Goal: Information Seeking & Learning: Learn about a topic

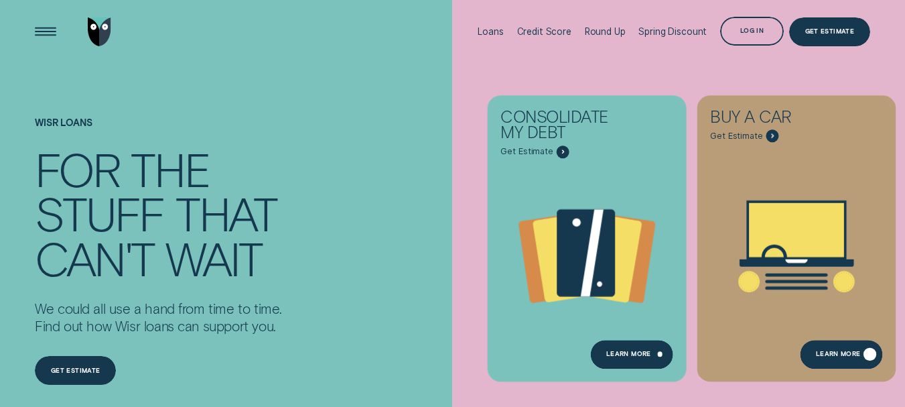
click at [837, 361] on div "Learn More" at bounding box center [841, 354] width 83 height 29
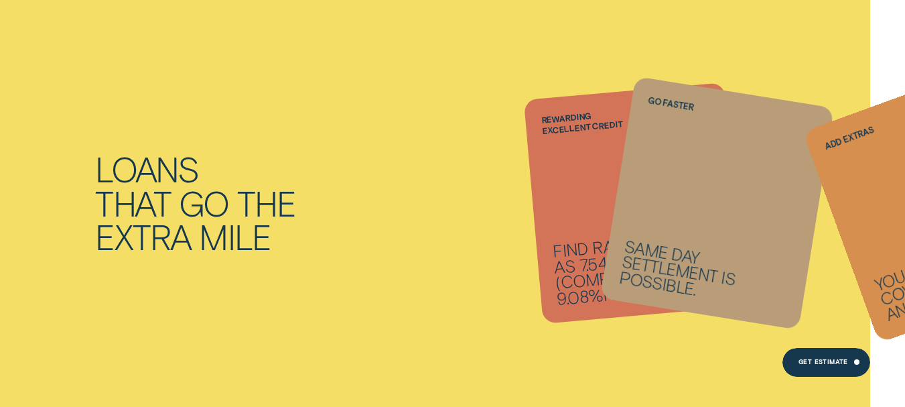
scroll to position [688, 0]
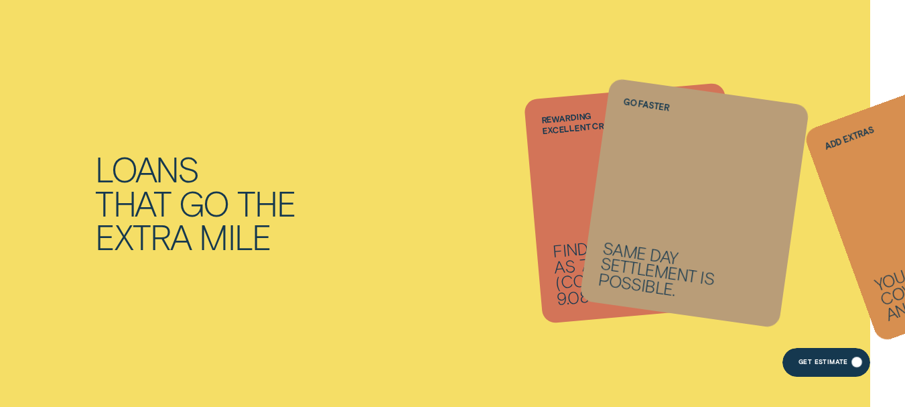
click at [846, 369] on div "Get Estimate" at bounding box center [826, 362] width 87 height 29
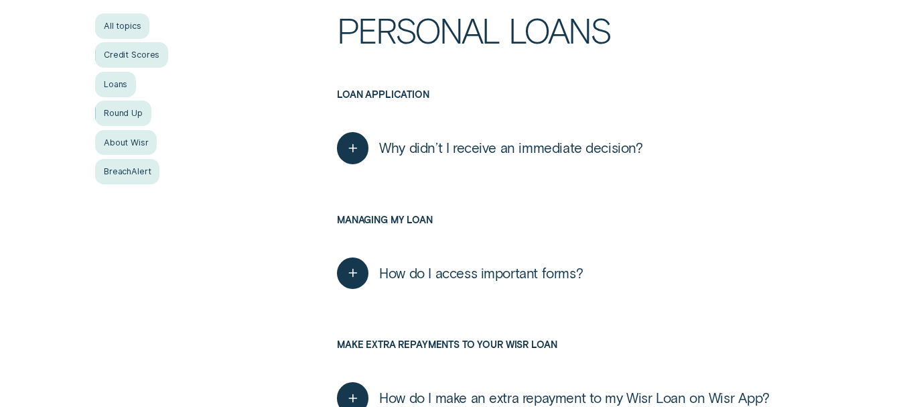
scroll to position [281, 0]
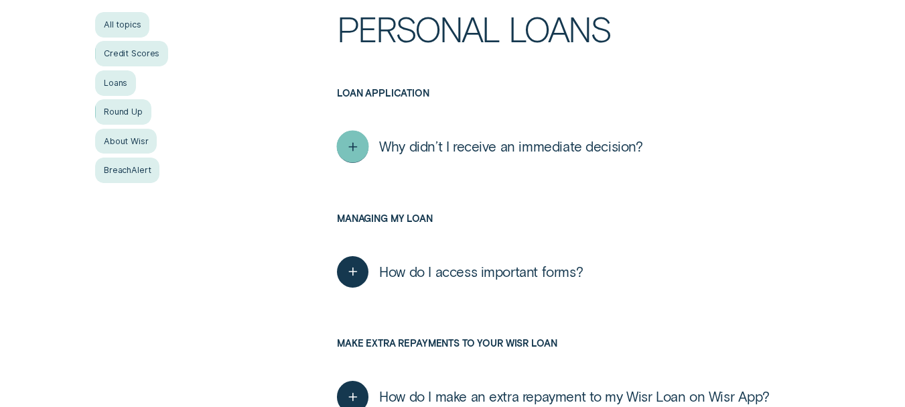
click at [357, 147] on icon "button" at bounding box center [353, 147] width 16 height 21
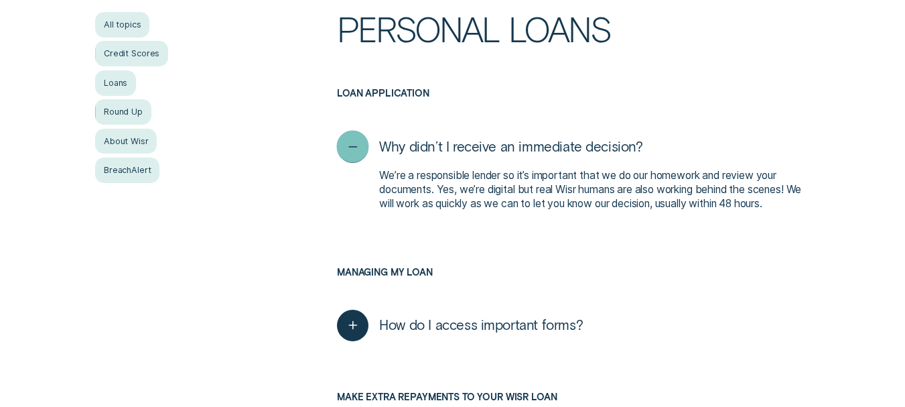
click at [356, 147] on icon "button" at bounding box center [353, 147] width 16 height 21
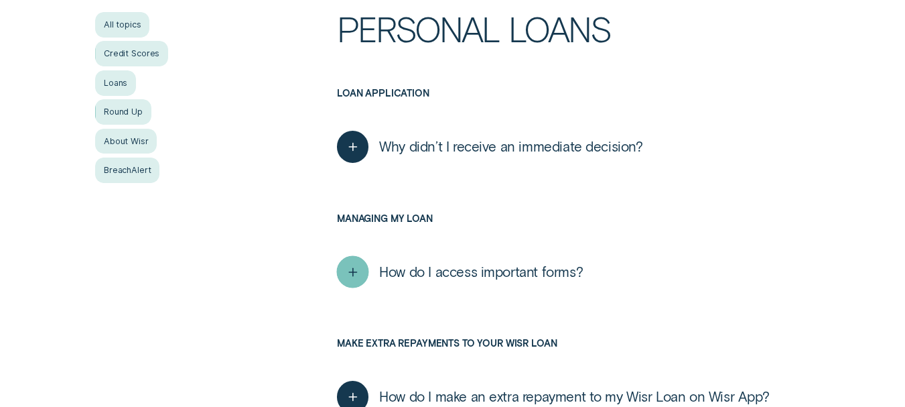
click at [356, 285] on div "button" at bounding box center [353, 271] width 32 height 32
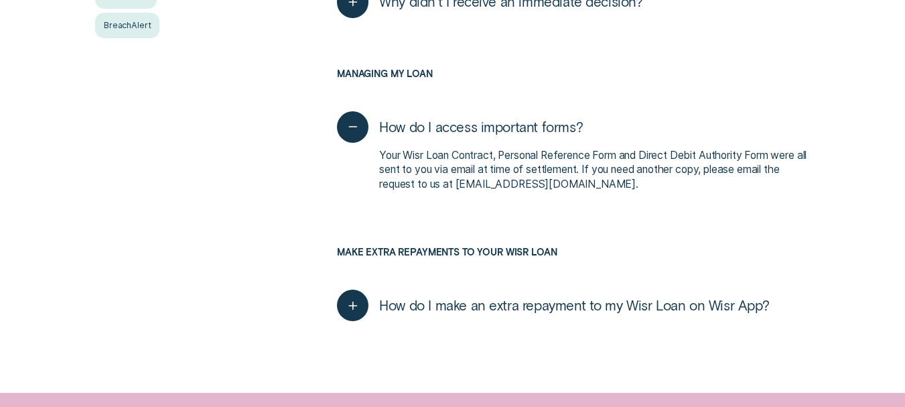
scroll to position [431, 0]
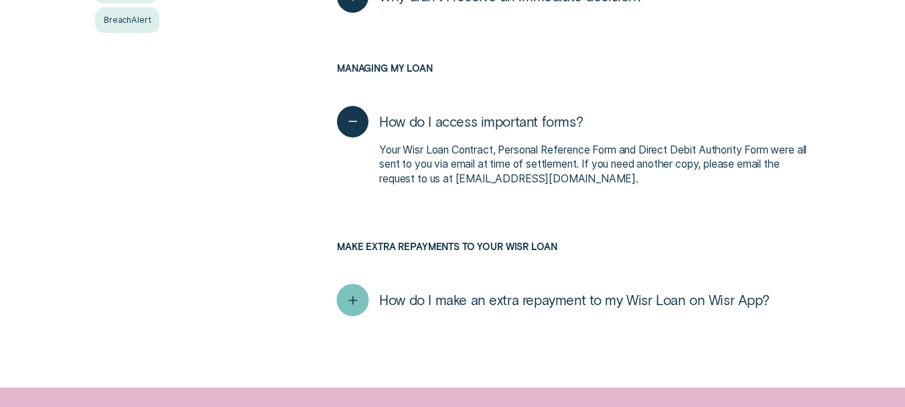
click at [356, 285] on div "button" at bounding box center [353, 300] width 32 height 32
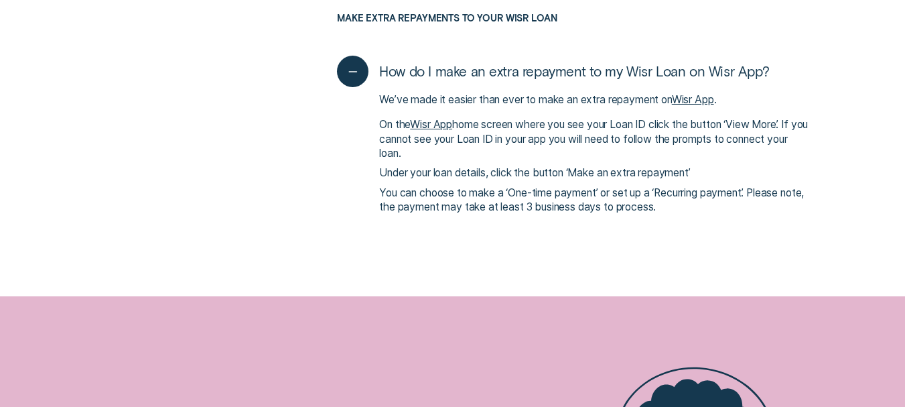
scroll to position [660, 0]
click at [352, 66] on icon "button" at bounding box center [353, 70] width 16 height 21
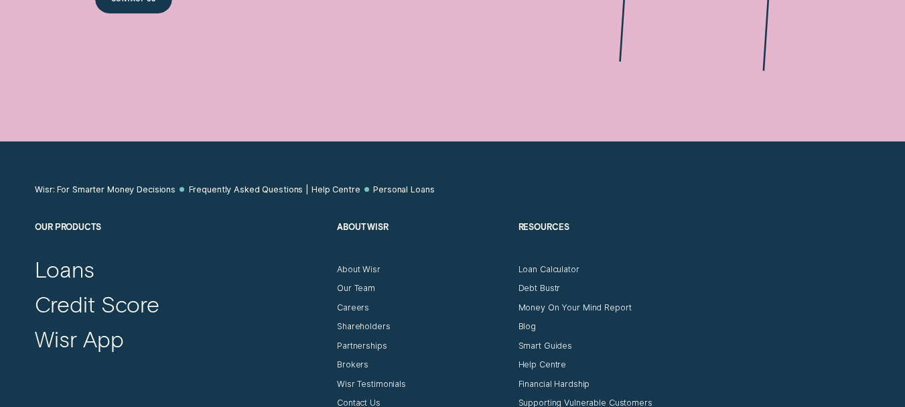
scroll to position [1048, 0]
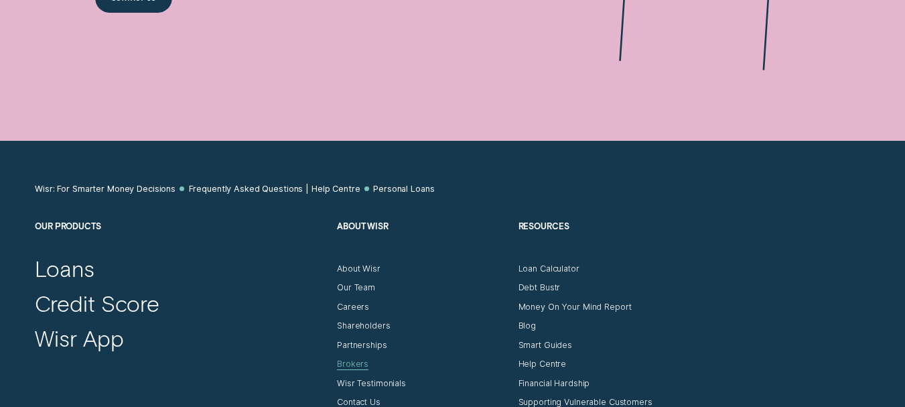
click at [361, 368] on div "Brokers" at bounding box center [352, 363] width 31 height 11
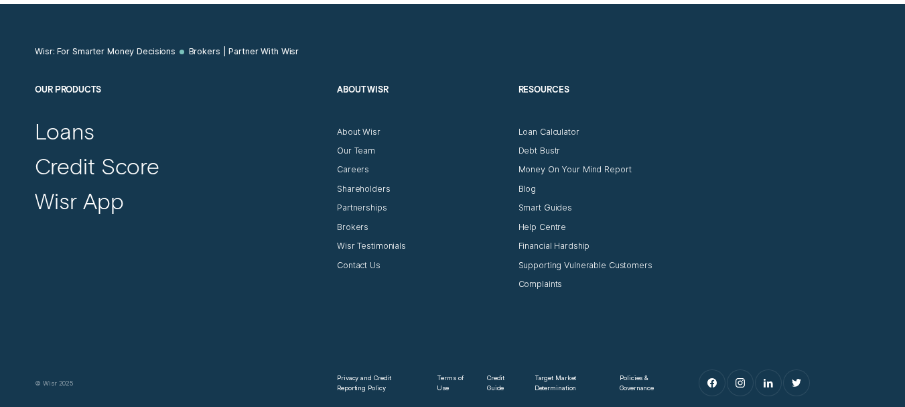
scroll to position [6099, 0]
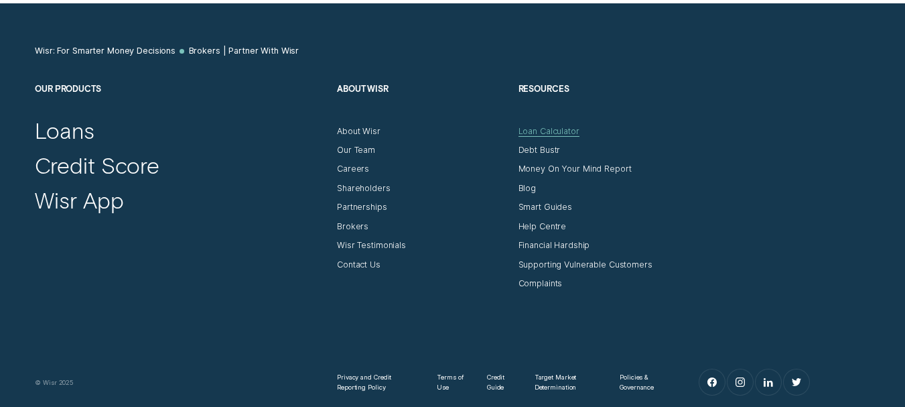
click at [555, 126] on div "Loan Calculator" at bounding box center [549, 131] width 61 height 11
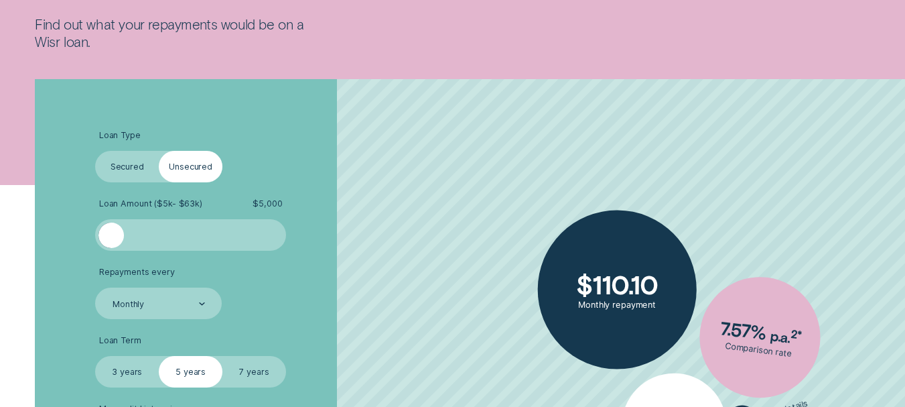
scroll to position [239, 0]
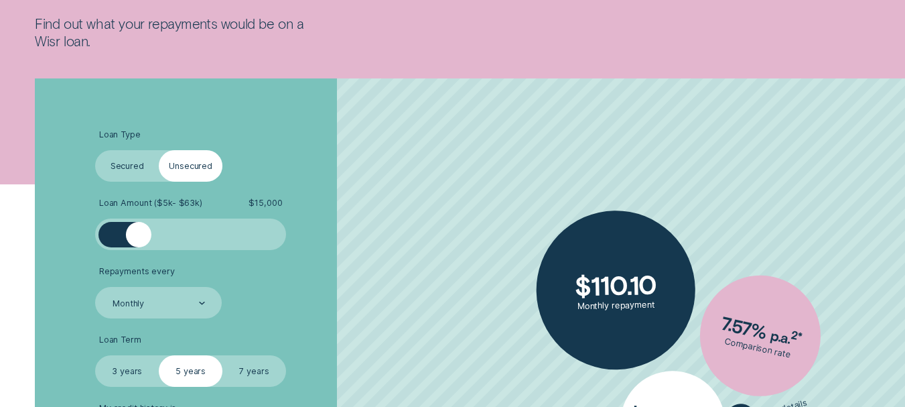
drag, startPoint x: 110, startPoint y: 239, endPoint x: 137, endPoint y: 241, distance: 27.5
click at [137, 241] on div at bounding box center [138, 234] width 25 height 25
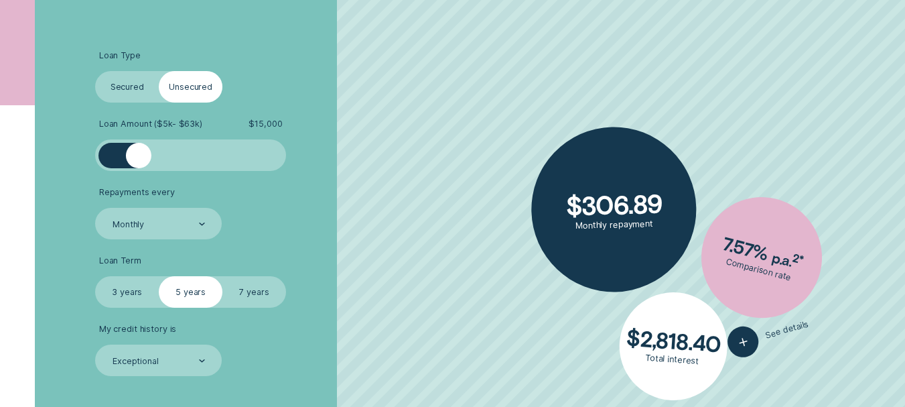
scroll to position [319, 0]
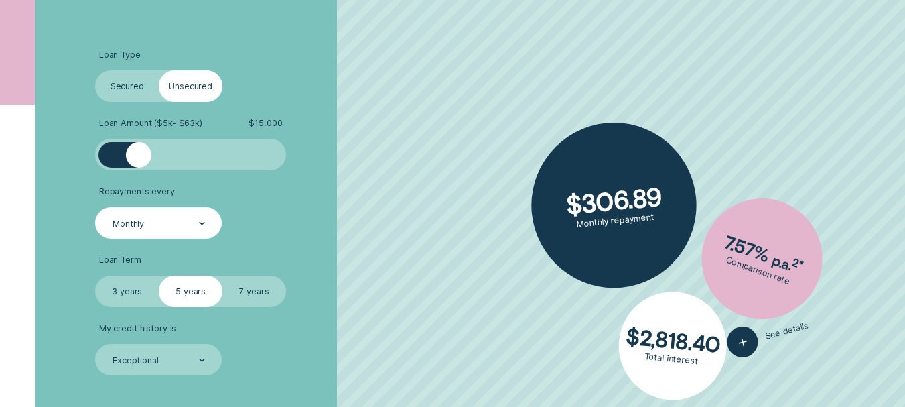
click at [176, 219] on div "Monthly" at bounding box center [158, 224] width 94 height 12
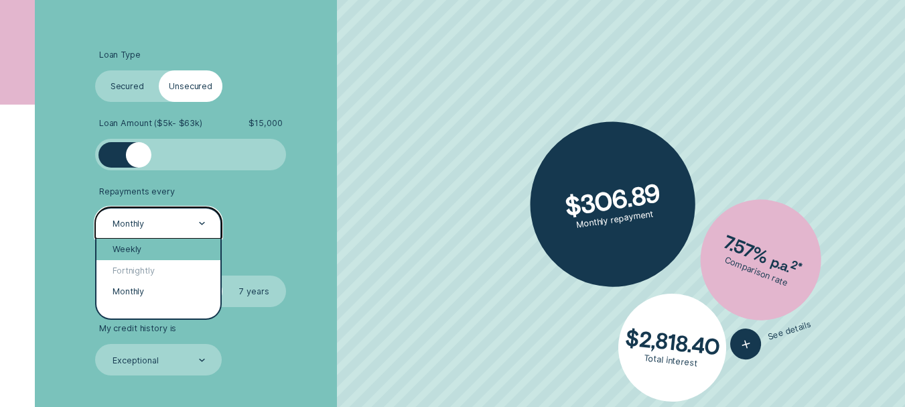
click at [151, 252] on div "Weekly" at bounding box center [158, 249] width 124 height 21
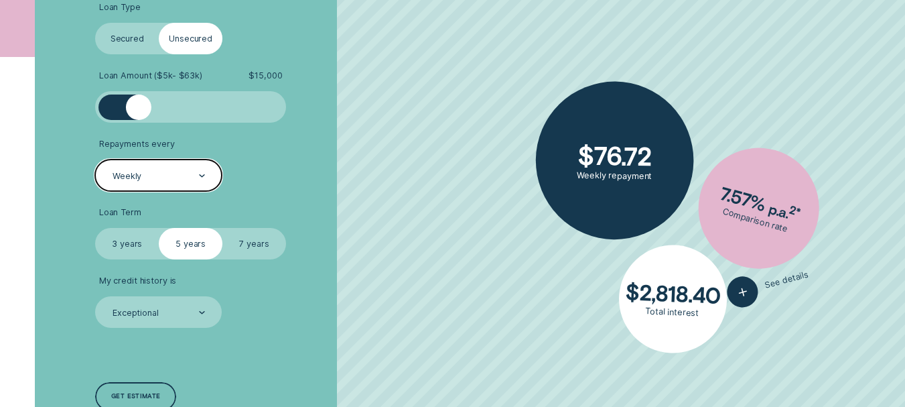
scroll to position [367, 0]
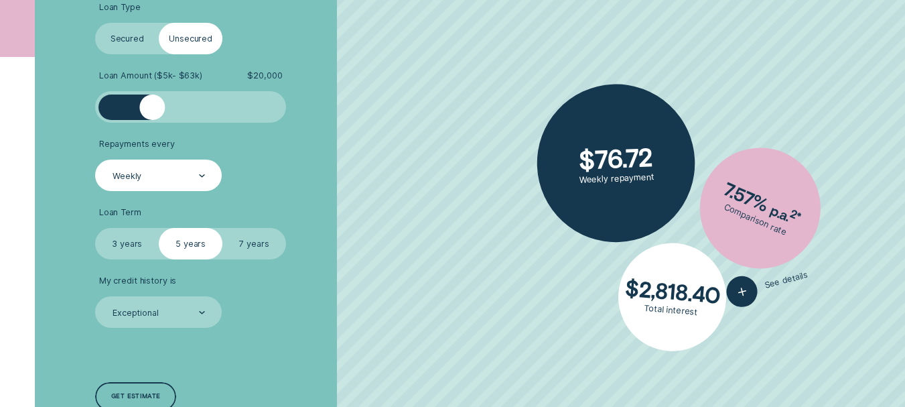
drag, startPoint x: 135, startPoint y: 109, endPoint x: 153, endPoint y: 112, distance: 17.7
click at [153, 112] on div at bounding box center [151, 106] width 25 height 25
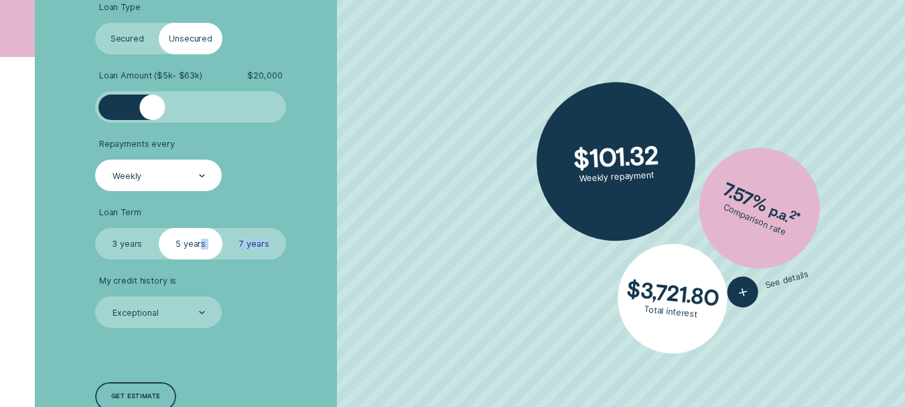
drag, startPoint x: 200, startPoint y: 238, endPoint x: 279, endPoint y: 251, distance: 80.1
click at [279, 251] on fieldset "Select Loan Term 3 years 5 years 7 years" at bounding box center [190, 243] width 191 height 31
click at [235, 238] on label "7 years" at bounding box center [254, 243] width 64 height 31
click at [222, 228] on input "7 years" at bounding box center [222, 228] width 0 height 0
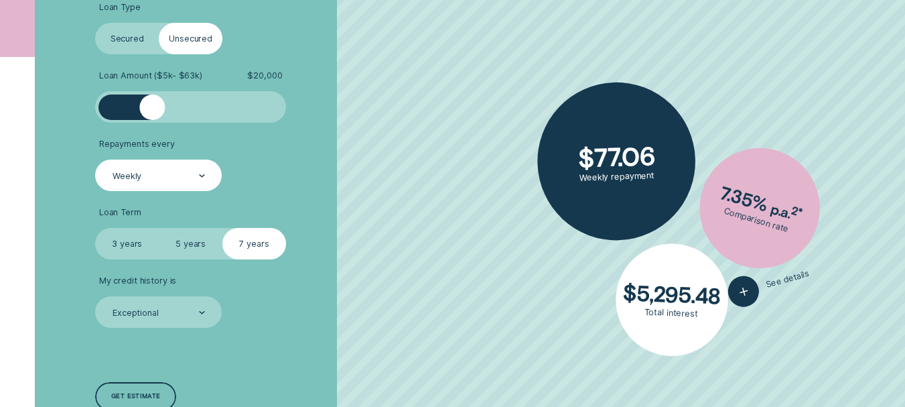
click at [210, 242] on label "5 years" at bounding box center [191, 243] width 64 height 31
click at [159, 228] on input "5 years" at bounding box center [159, 228] width 0 height 0
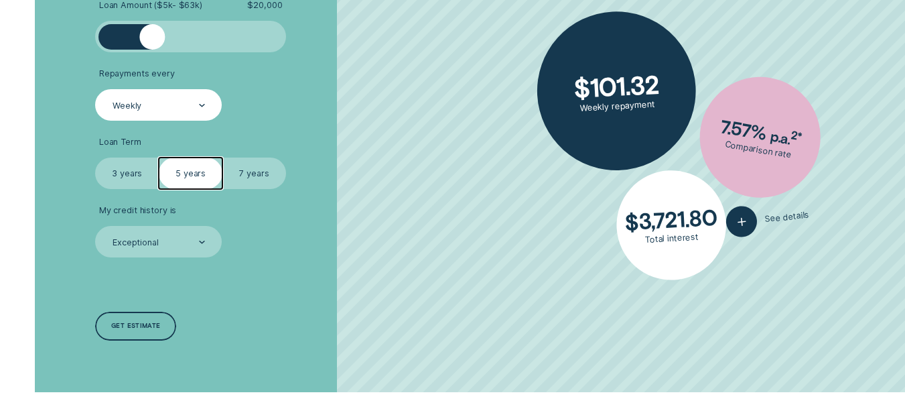
scroll to position [438, 0]
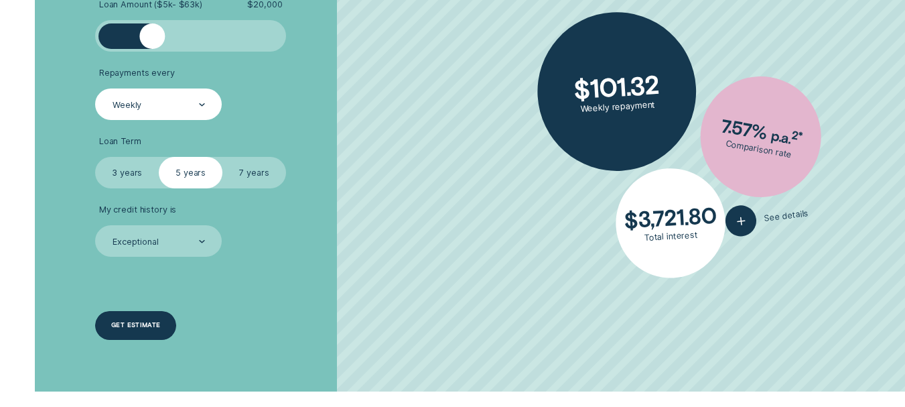
click at [125, 322] on div "Get estimate" at bounding box center [136, 324] width 50 height 5
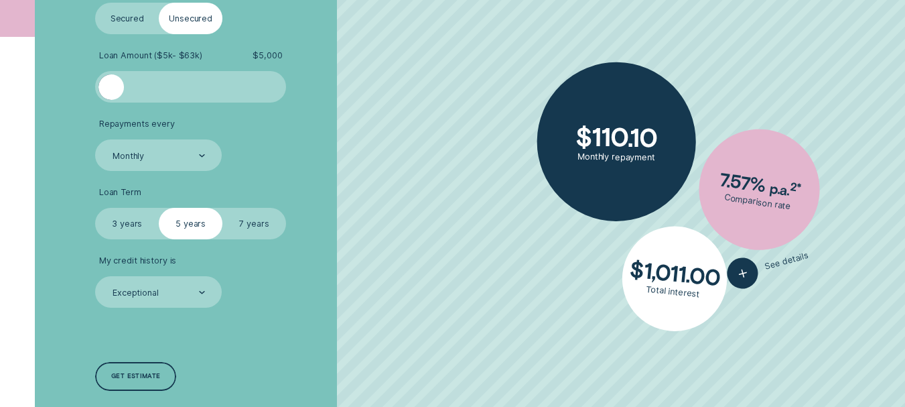
scroll to position [387, 0]
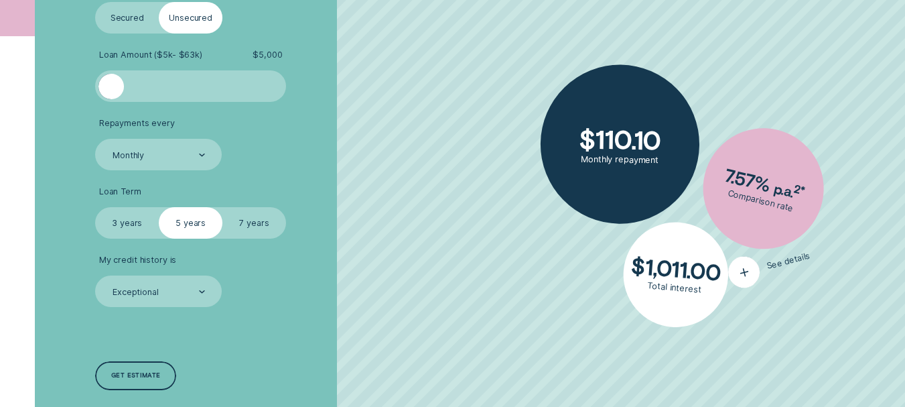
click at [743, 275] on icon "button" at bounding box center [744, 272] width 20 height 23
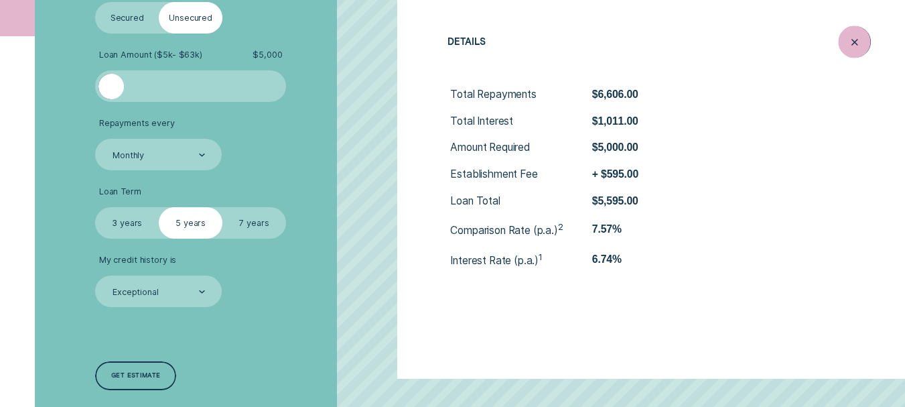
click at [852, 46] on icon "Close loan details" at bounding box center [855, 41] width 16 height 21
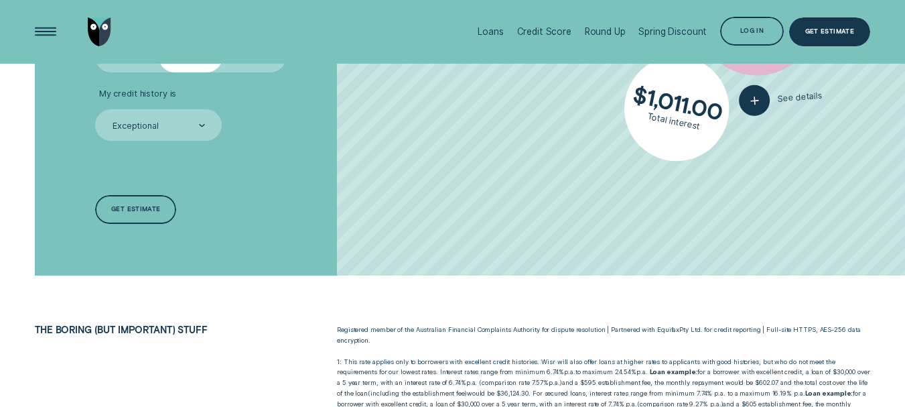
scroll to position [323, 0]
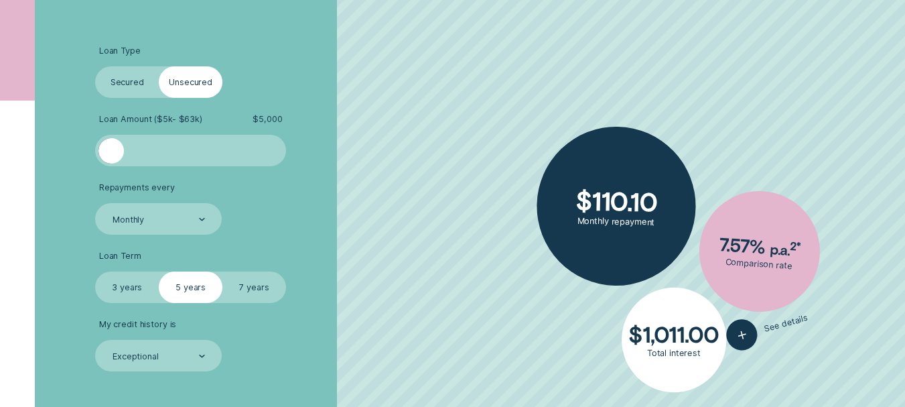
click at [119, 82] on label "Secured" at bounding box center [127, 81] width 64 height 31
click at [95, 66] on input "Secured" at bounding box center [95, 66] width 0 height 0
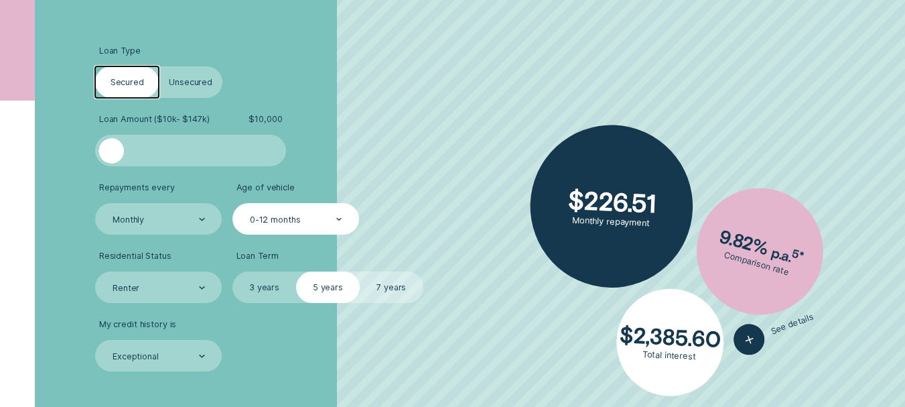
click at [309, 224] on div "0-12 months" at bounding box center [296, 220] width 94 height 12
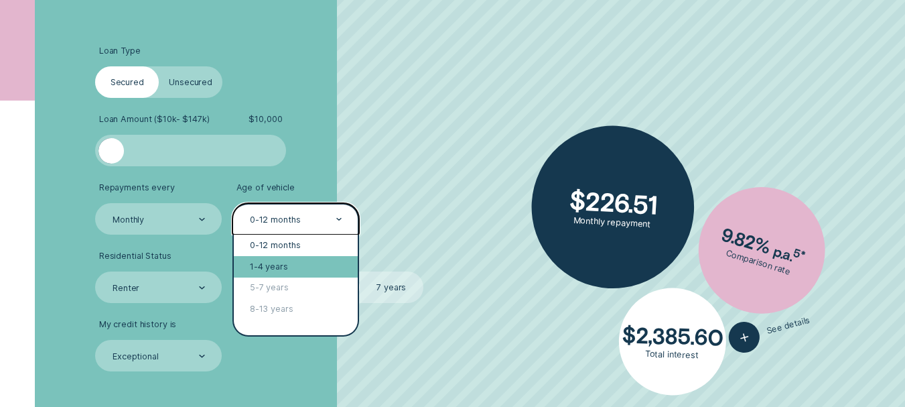
click at [285, 261] on div "1-4 years" at bounding box center [296, 266] width 124 height 21
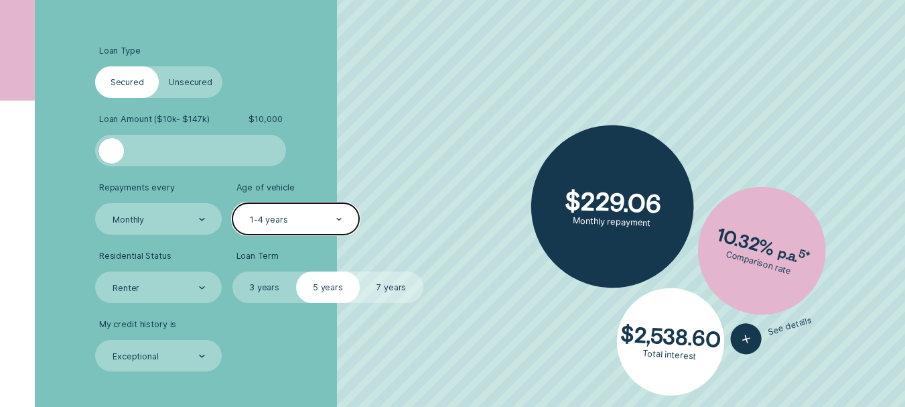
click at [149, 145] on div at bounding box center [190, 150] width 159 height 25
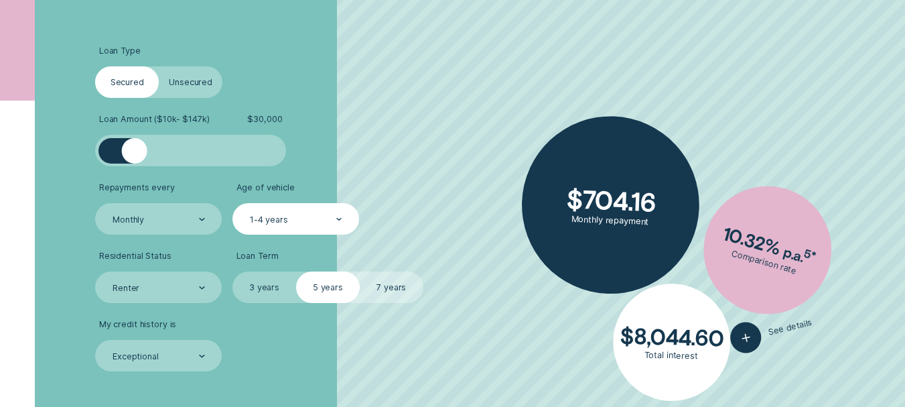
drag, startPoint x: 154, startPoint y: 154, endPoint x: 135, endPoint y: 153, distance: 19.5
click at [135, 153] on div at bounding box center [134, 150] width 25 height 25
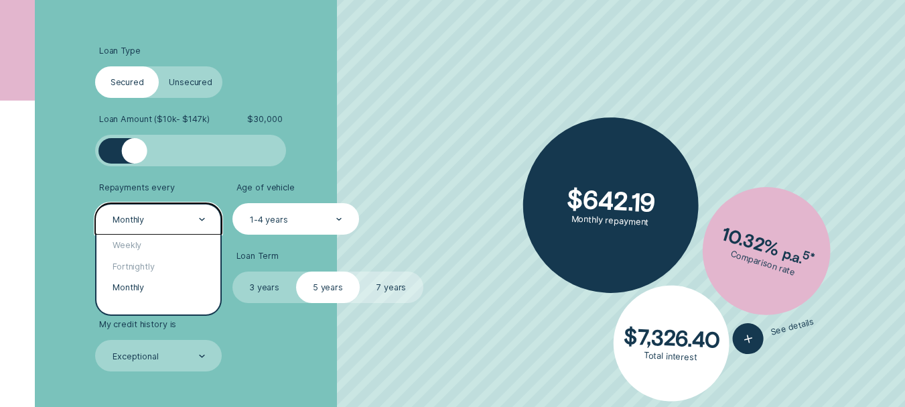
click at [153, 224] on div "Monthly" at bounding box center [158, 220] width 94 height 12
click at [142, 247] on div "Weekly" at bounding box center [158, 245] width 124 height 21
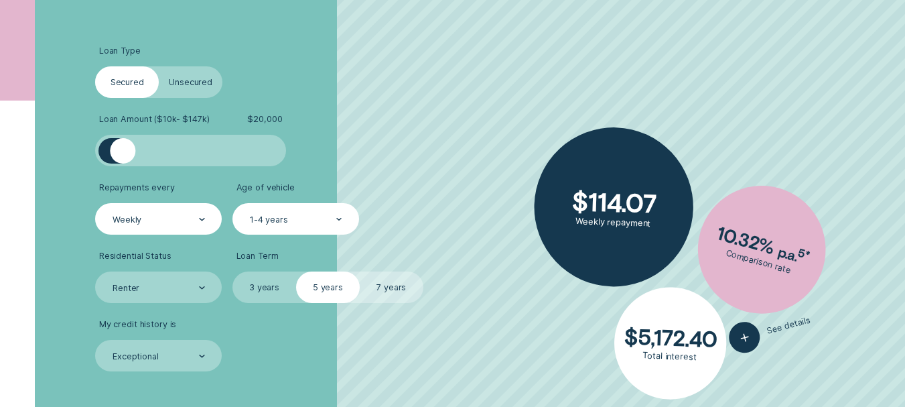
drag, startPoint x: 138, startPoint y: 146, endPoint x: 123, endPoint y: 146, distance: 14.7
click at [123, 146] on div at bounding box center [122, 150] width 25 height 25
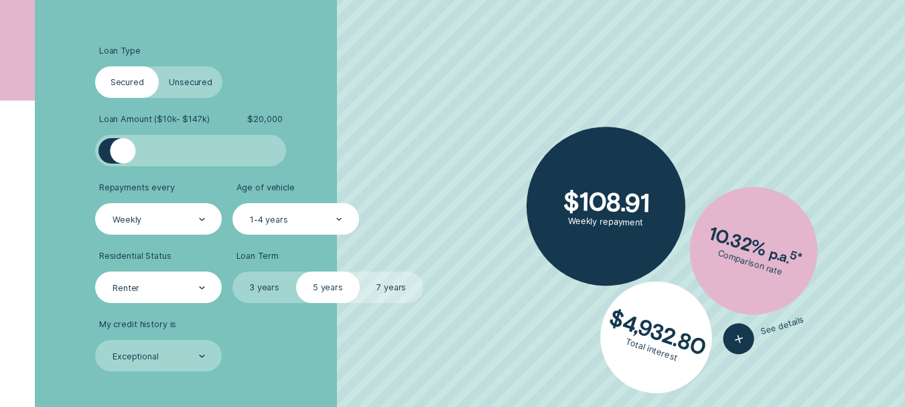
click at [155, 291] on div "Renter" at bounding box center [158, 288] width 94 height 12
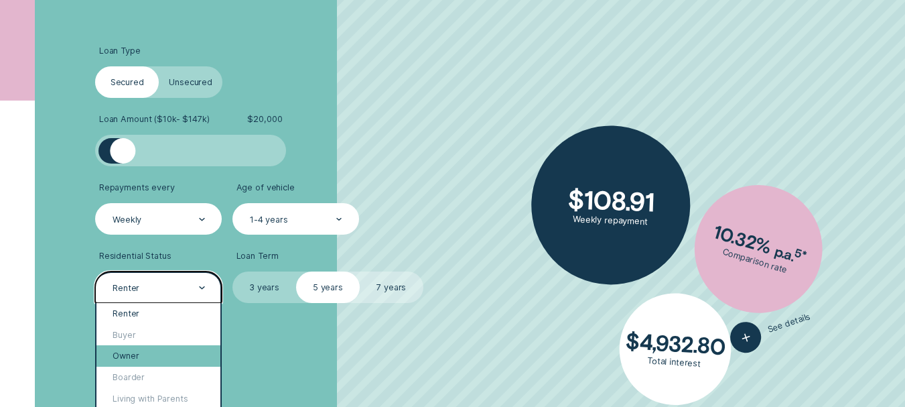
click at [147, 355] on div "Owner" at bounding box center [158, 355] width 124 height 21
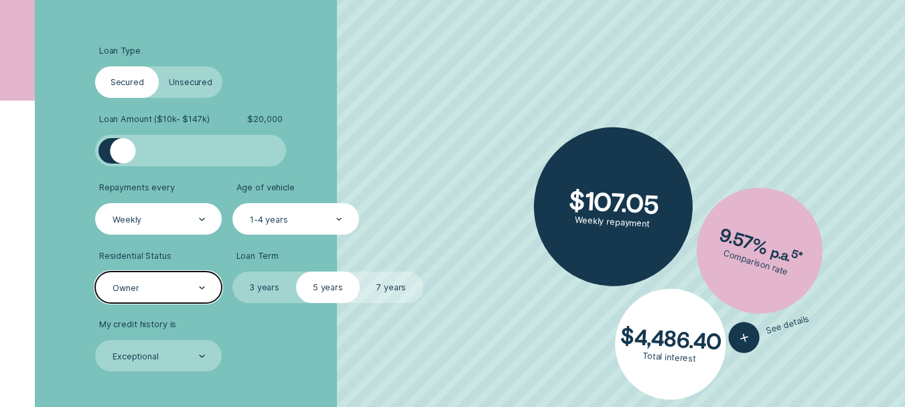
click at [194, 282] on div "Owner" at bounding box center [158, 288] width 94 height 12
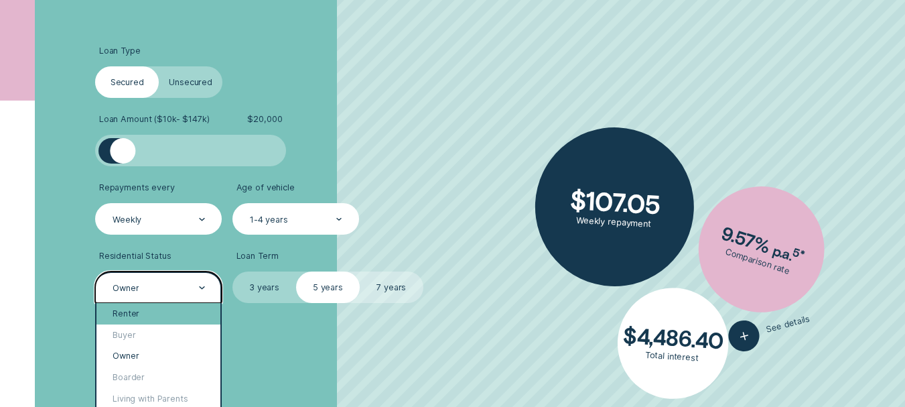
click at [141, 317] on div "Renter" at bounding box center [158, 313] width 124 height 21
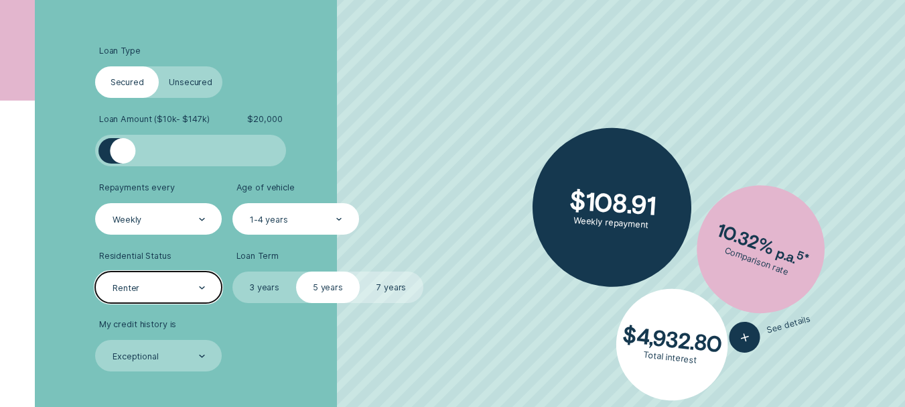
click at [147, 285] on div "Renter" at bounding box center [158, 288] width 94 height 12
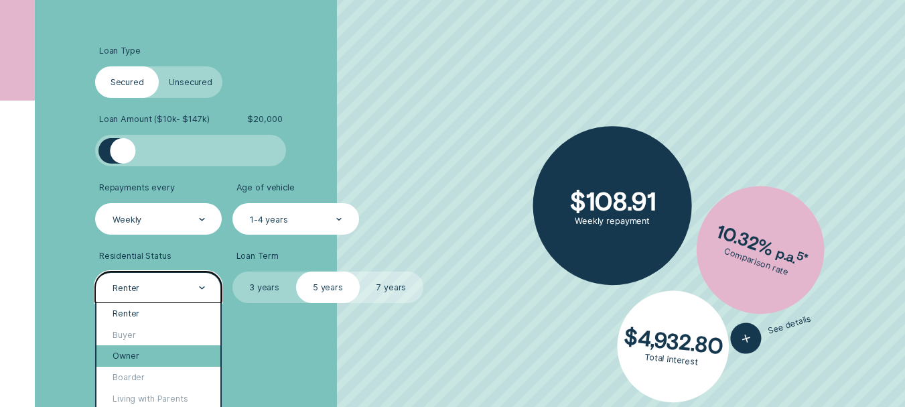
click at [139, 350] on div "Owner" at bounding box center [158, 355] width 124 height 21
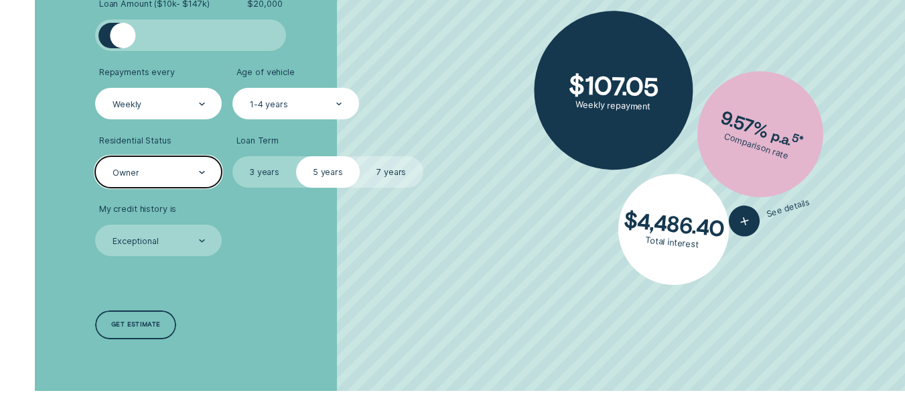
scroll to position [440, 0]
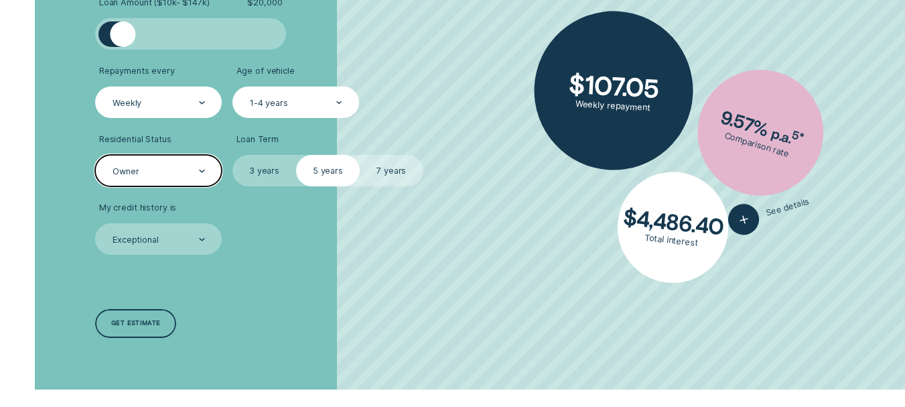
click at [192, 155] on div "Owner" at bounding box center [158, 170] width 127 height 31
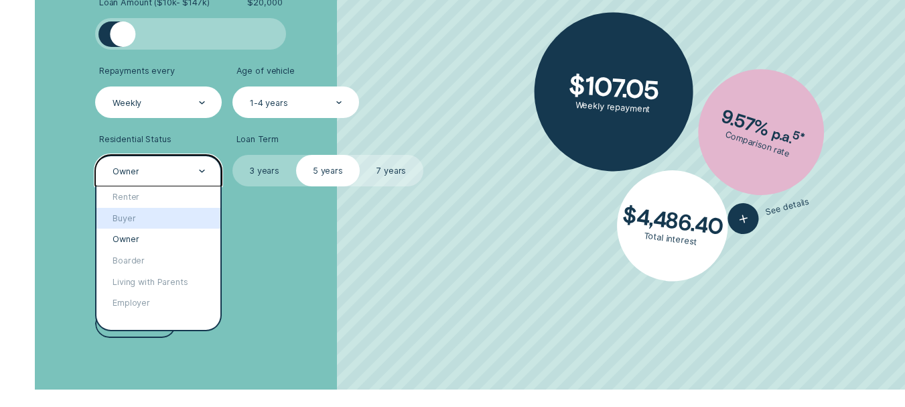
click at [320, 264] on div "Loan Type Select Loan Type Secured Unsecured Loan Amount ( $10k - $147k ) $ 20,…" at bounding box center [241, 133] width 302 height 511
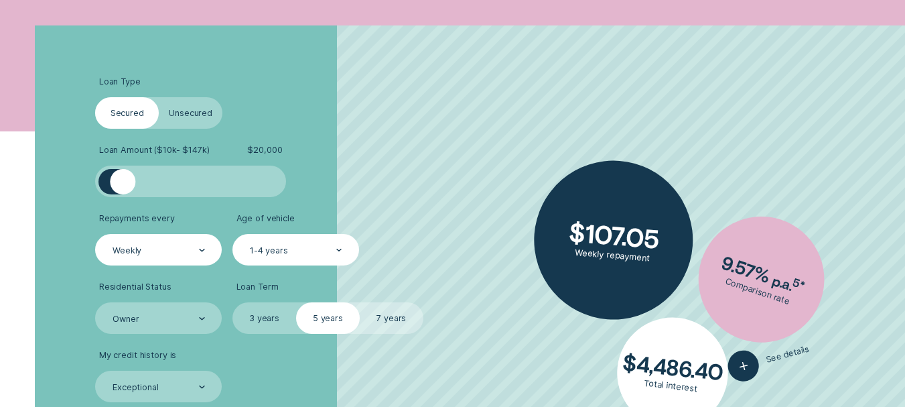
scroll to position [291, 0]
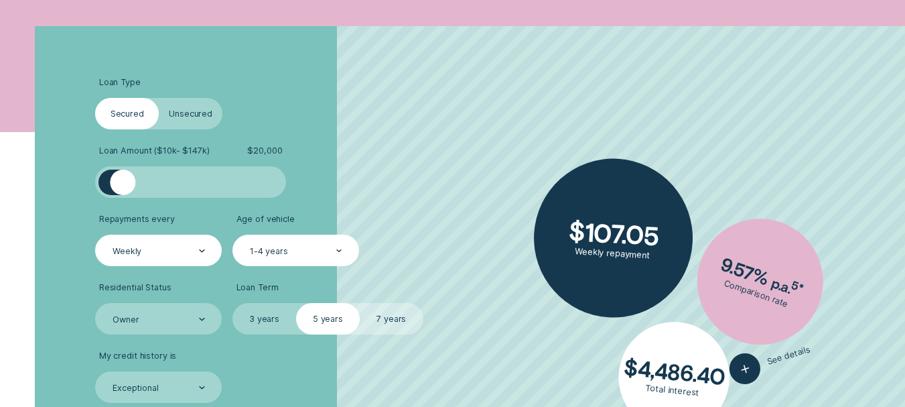
click at [180, 110] on label "Unsecured" at bounding box center [191, 113] width 64 height 31
click at [159, 98] on input "Unsecured" at bounding box center [159, 98] width 0 height 0
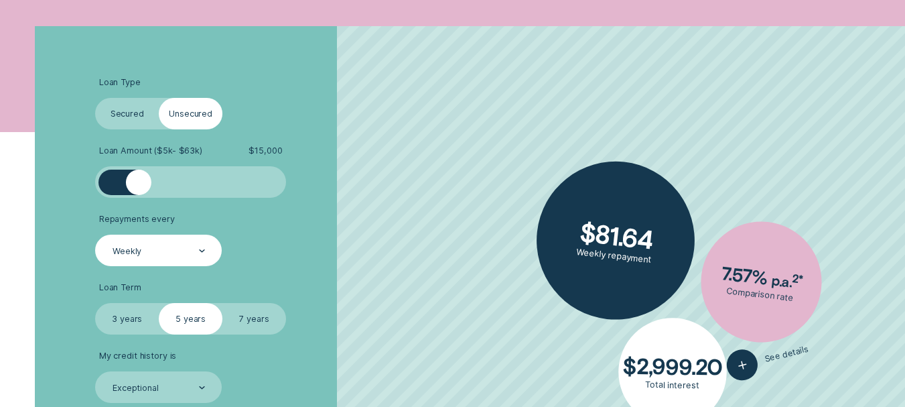
drag, startPoint x: 155, startPoint y: 177, endPoint x: 139, endPoint y: 178, distance: 16.1
click at [139, 178] on div at bounding box center [138, 182] width 25 height 25
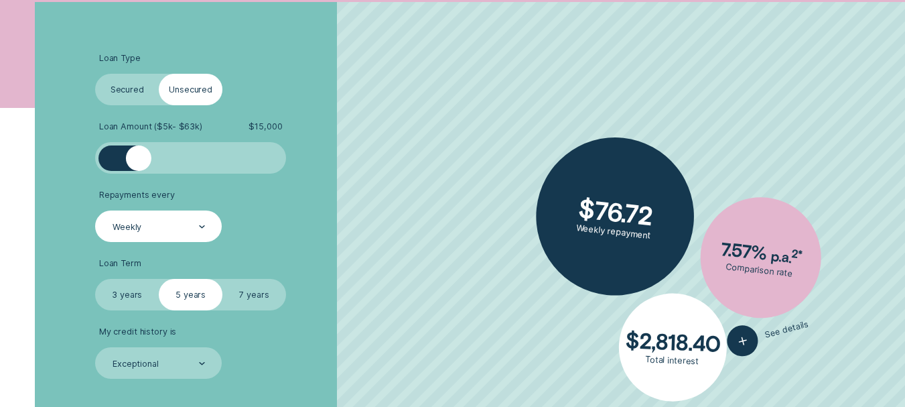
scroll to position [316, 0]
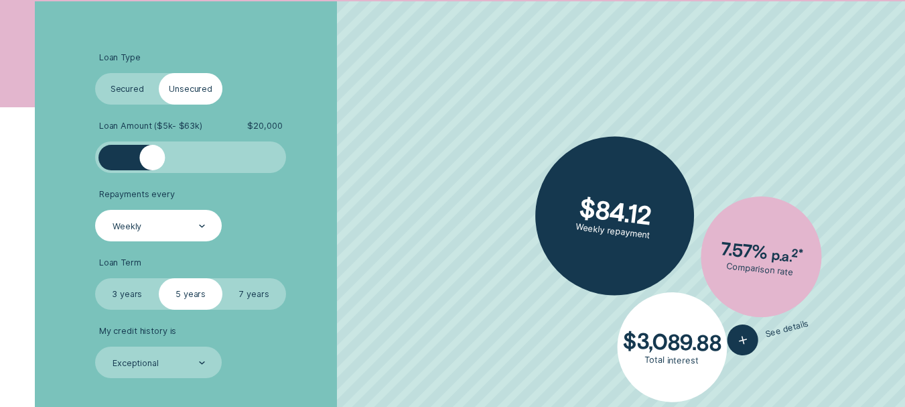
click at [153, 162] on div at bounding box center [151, 157] width 25 height 25
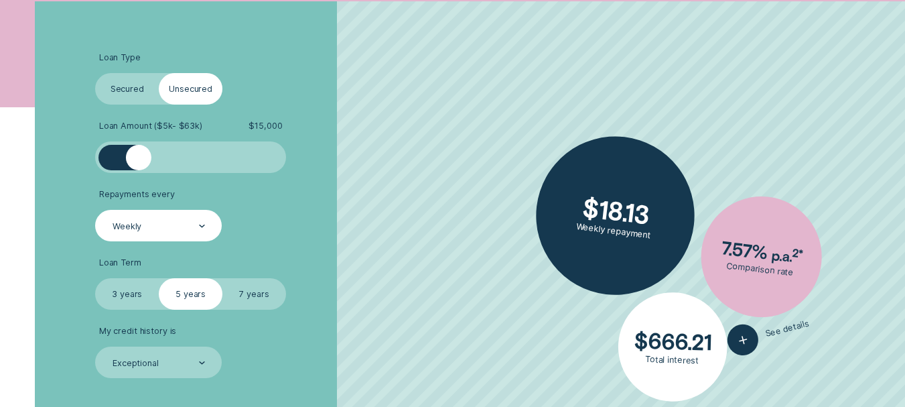
drag, startPoint x: 153, startPoint y: 162, endPoint x: 138, endPoint y: 165, distance: 15.6
click at [138, 165] on div at bounding box center [138, 157] width 25 height 25
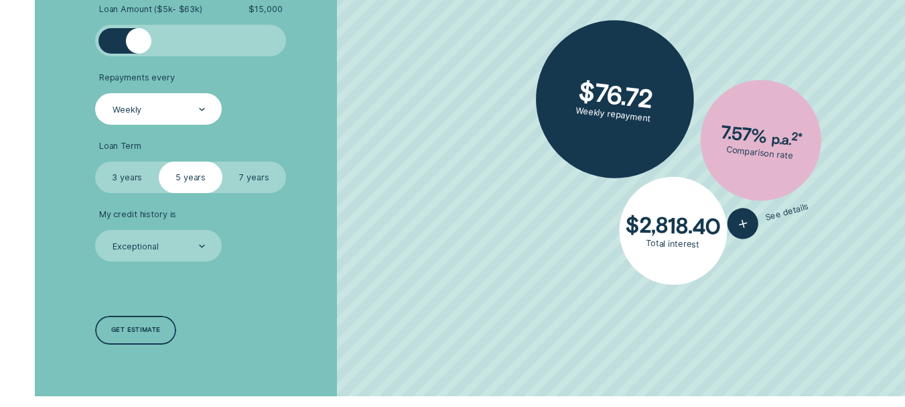
scroll to position [435, 0]
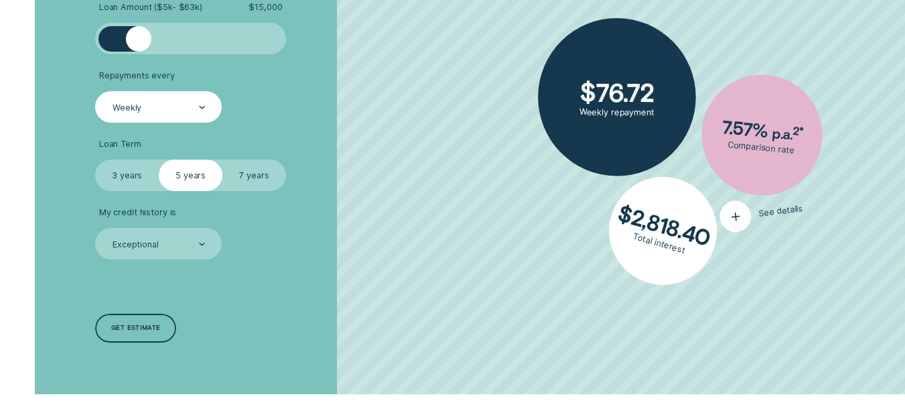
click at [743, 213] on div "button" at bounding box center [736, 217] width 36 height 36
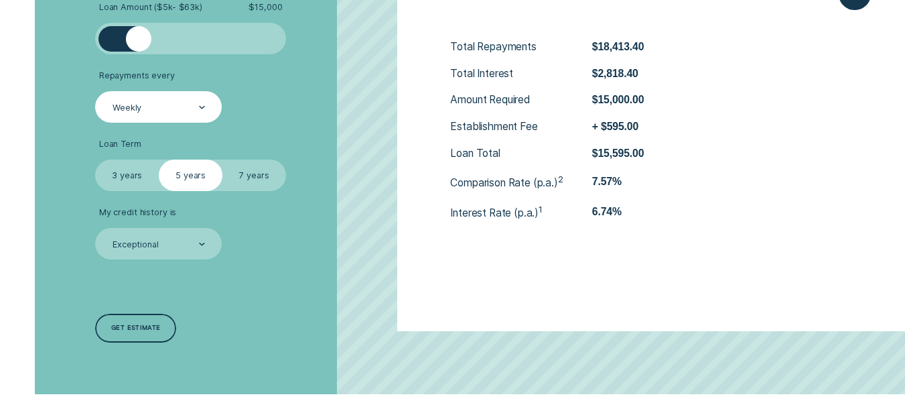
click at [354, 279] on div "Loan Type Select Loan Type Secured Unsecured Loan Amount ( $5k - $63k ) $ 15,00…" at bounding box center [241, 138] width 302 height 511
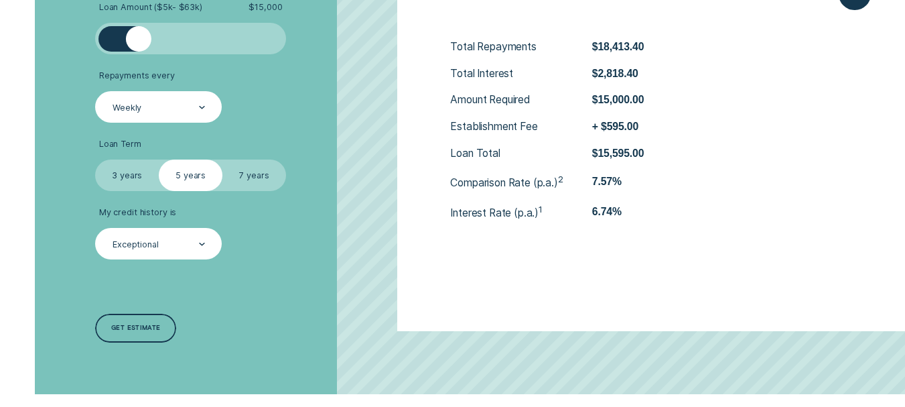
click at [194, 250] on div "Exceptional" at bounding box center [158, 245] width 94 height 12
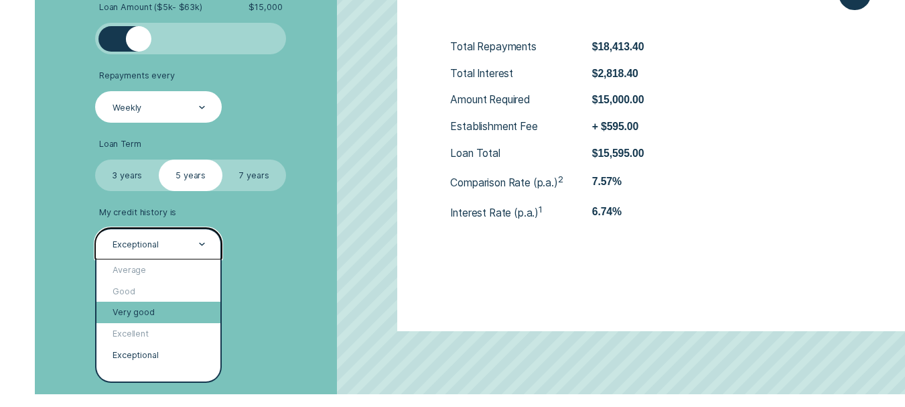
click at [137, 306] on div "Very good" at bounding box center [158, 312] width 124 height 21
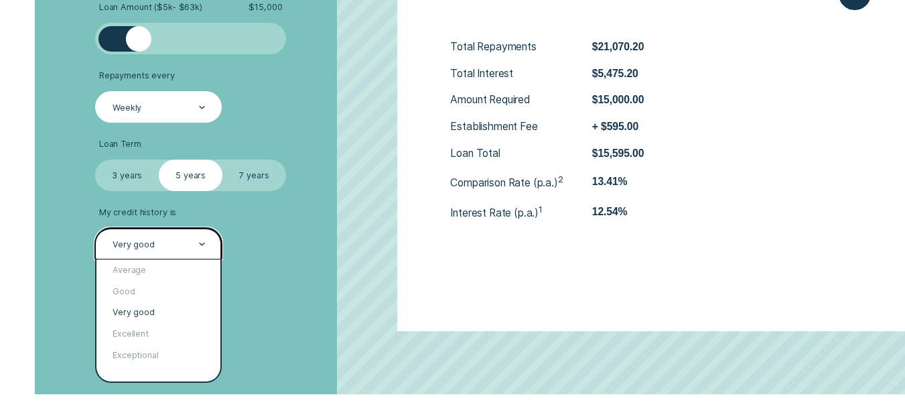
click at [163, 246] on div "Very good" at bounding box center [158, 245] width 94 height 12
click at [133, 330] on div "Excellent" at bounding box center [158, 333] width 124 height 21
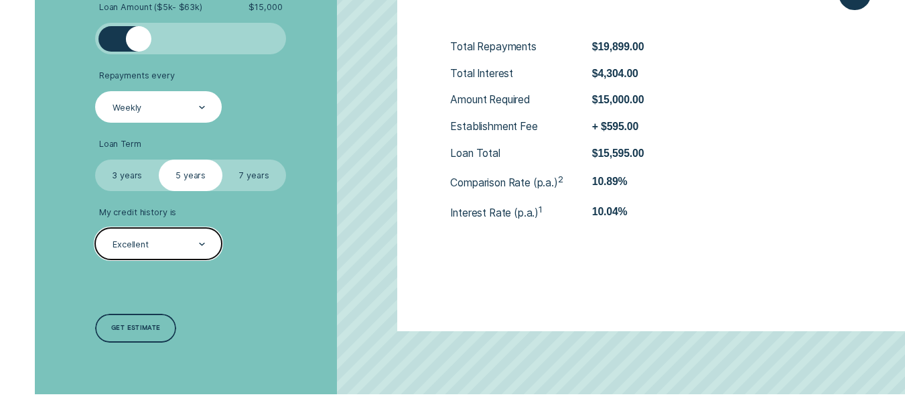
click at [314, 278] on div "Loan Type Select Loan Type Secured Unsecured Loan Amount ( $5k - $63k ) $ 15,00…" at bounding box center [241, 138] width 302 height 511
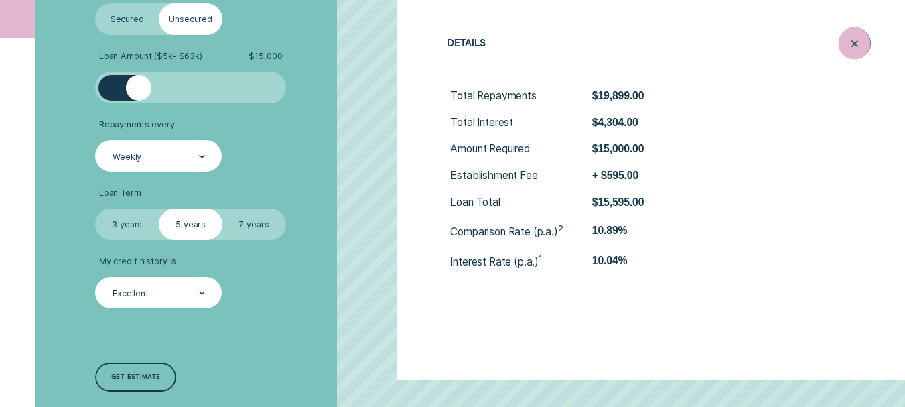
click at [855, 46] on icon "Close loan details" at bounding box center [855, 43] width 16 height 21
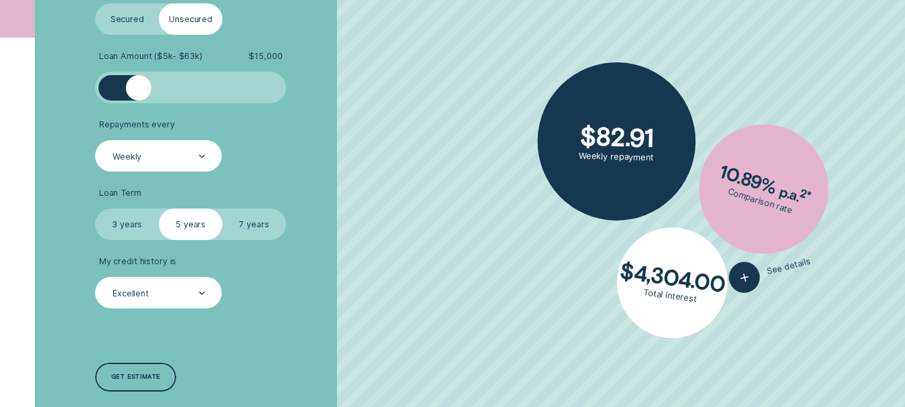
click at [153, 157] on div "Weekly" at bounding box center [158, 157] width 94 height 12
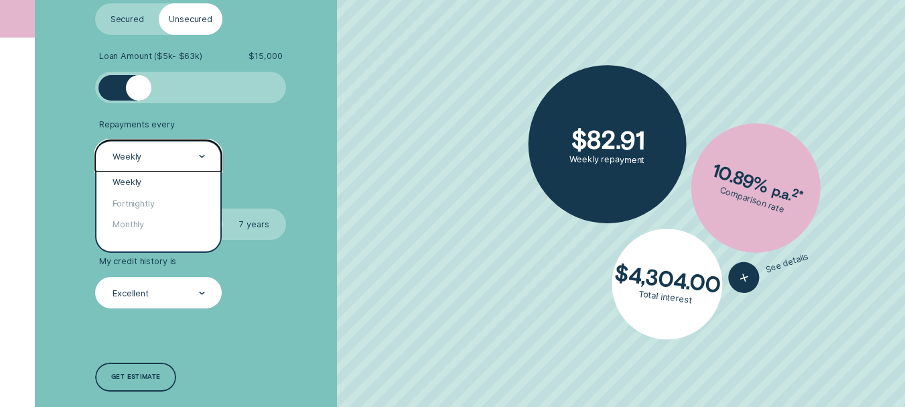
click at [153, 157] on div "Weekly" at bounding box center [158, 157] width 94 height 12
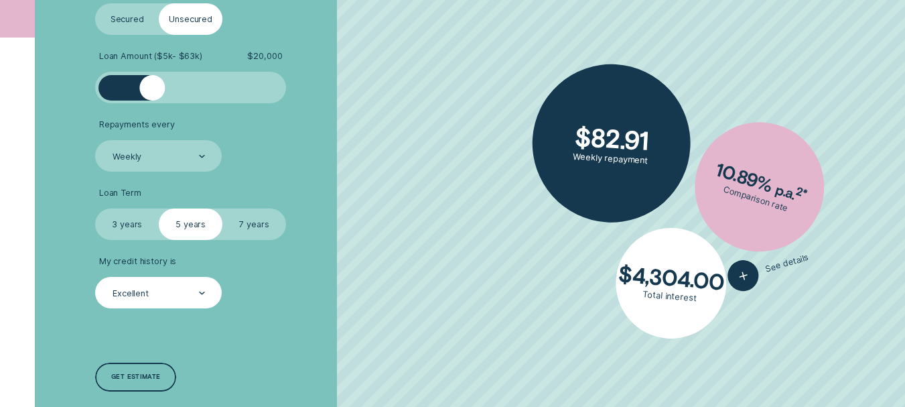
drag, startPoint x: 143, startPoint y: 90, endPoint x: 152, endPoint y: 90, distance: 8.7
click at [152, 90] on div at bounding box center [151, 87] width 25 height 25
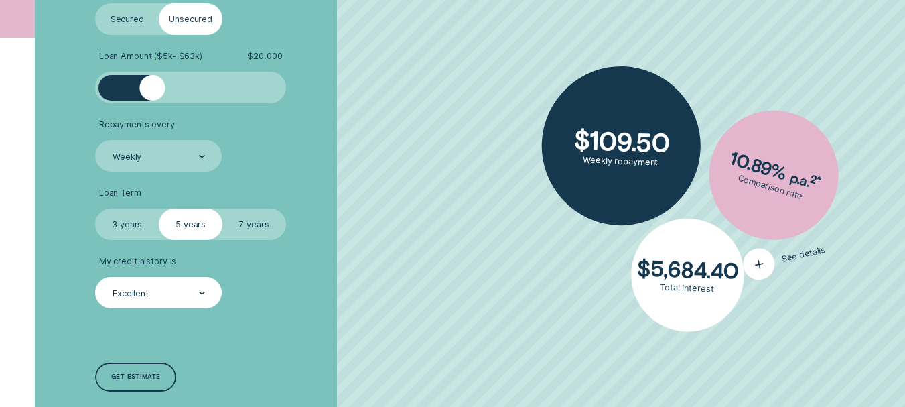
click at [765, 269] on div "button" at bounding box center [759, 264] width 38 height 38
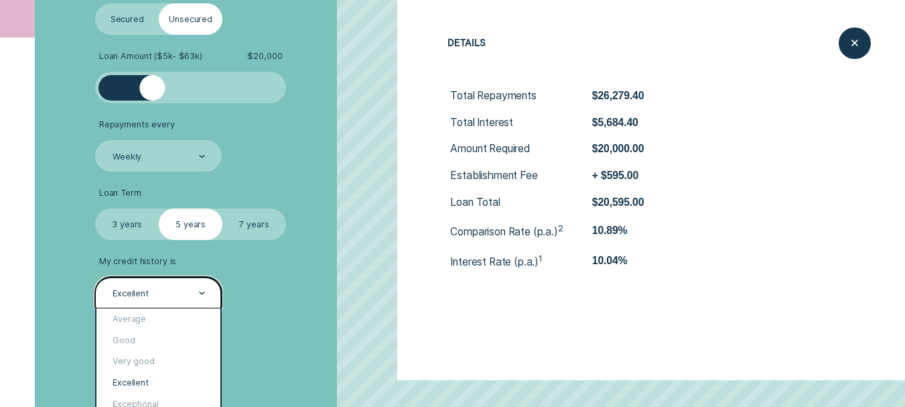
click at [164, 306] on div "Excellent" at bounding box center [158, 292] width 127 height 31
click at [135, 401] on div "Exceptional" at bounding box center [158, 403] width 124 height 21
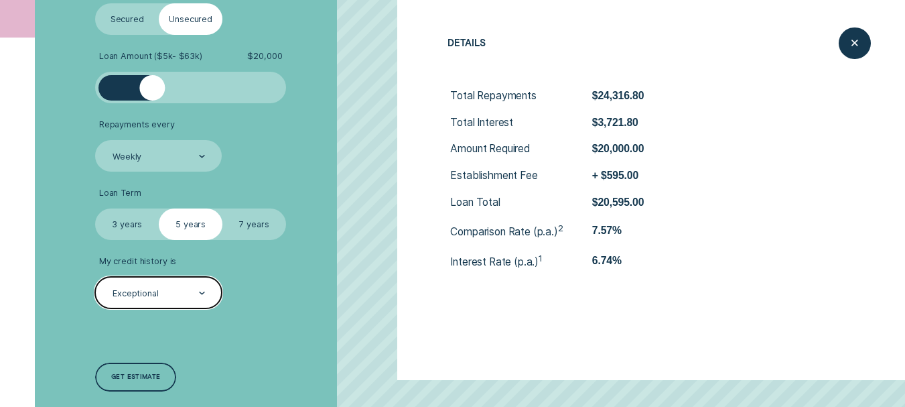
click at [162, 289] on div "Exceptional" at bounding box center [158, 293] width 94 height 12
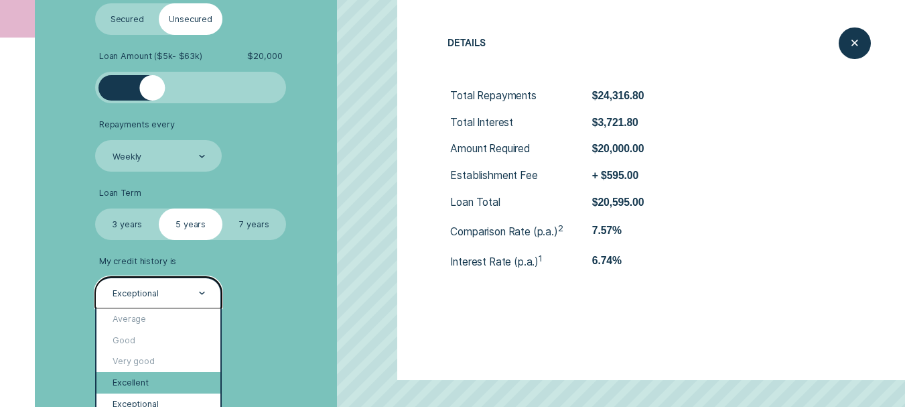
click at [144, 381] on div "Excellent" at bounding box center [158, 382] width 124 height 21
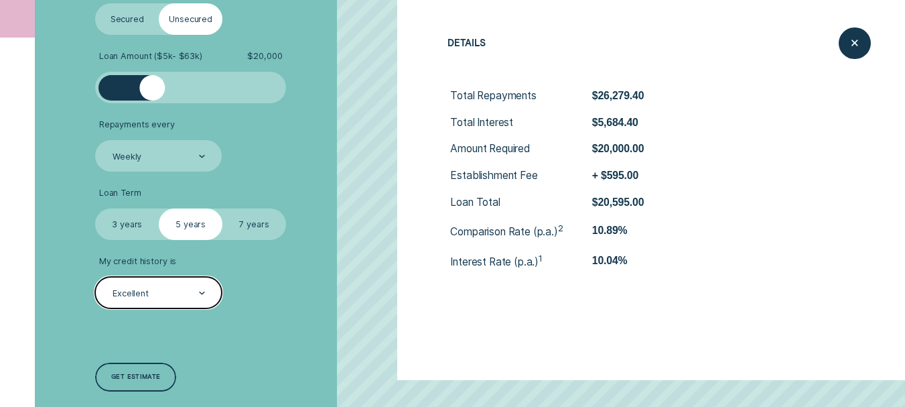
click at [348, 315] on div "Loan Type Select Loan Type Secured Unsecured Loan Amount ( $5k - $63k ) $ 20,00…" at bounding box center [241, 187] width 302 height 511
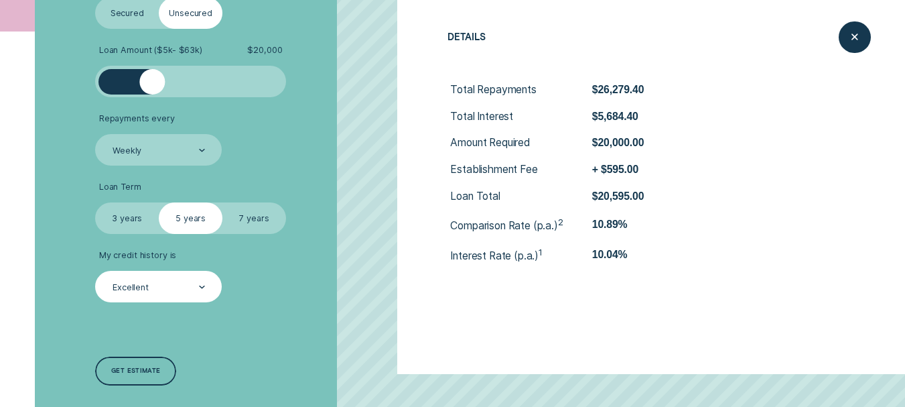
scroll to position [393, 0]
click at [196, 281] on div "Excellent" at bounding box center [158, 287] width 94 height 12
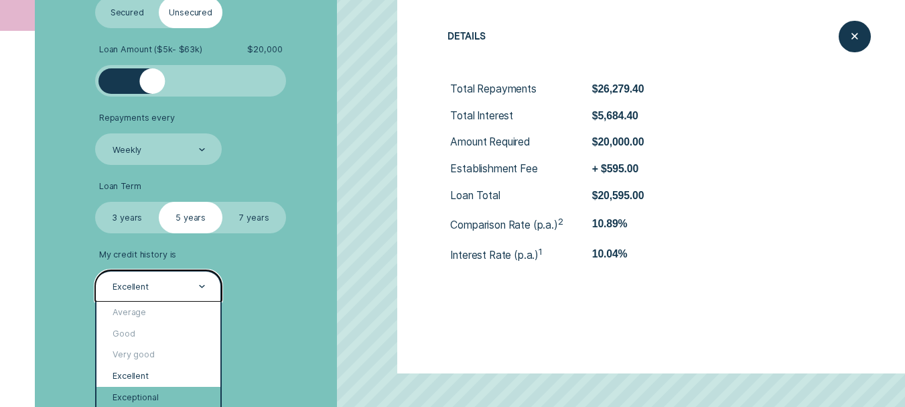
click at [149, 396] on div "Exceptional" at bounding box center [158, 397] width 124 height 21
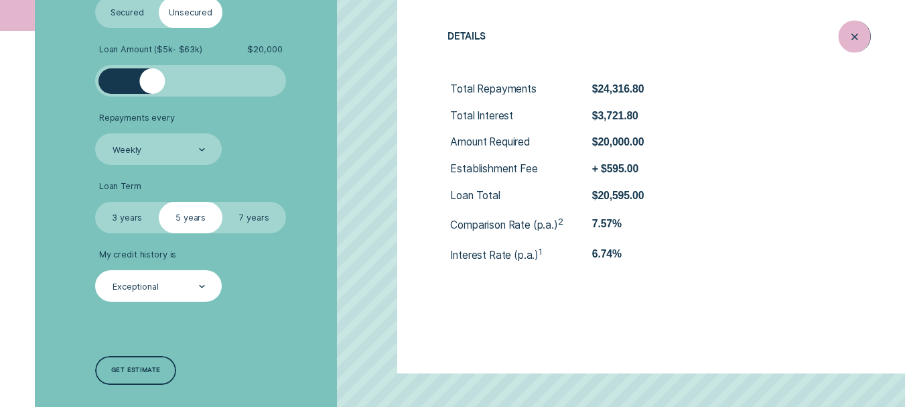
click at [858, 37] on icon "Close loan details" at bounding box center [855, 36] width 16 height 21
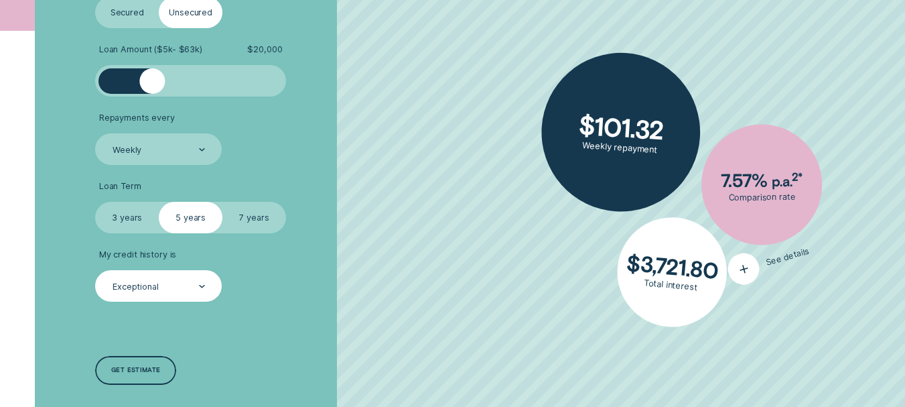
click at [738, 263] on icon "button" at bounding box center [744, 268] width 21 height 23
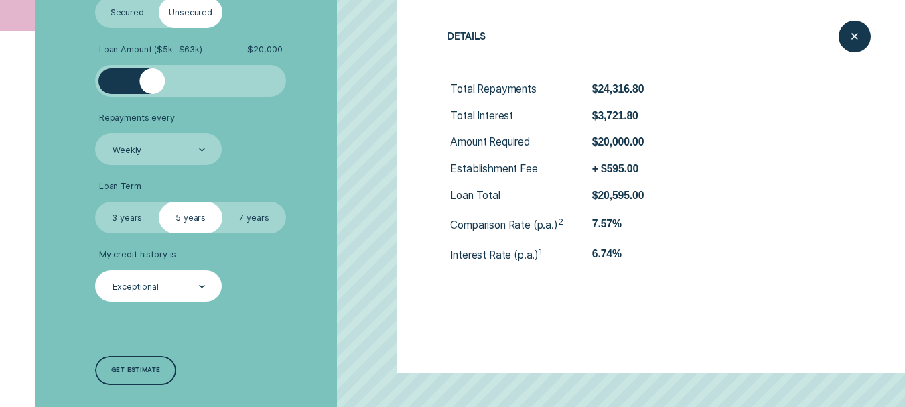
click at [164, 295] on div "Exceptional" at bounding box center [158, 285] width 127 height 31
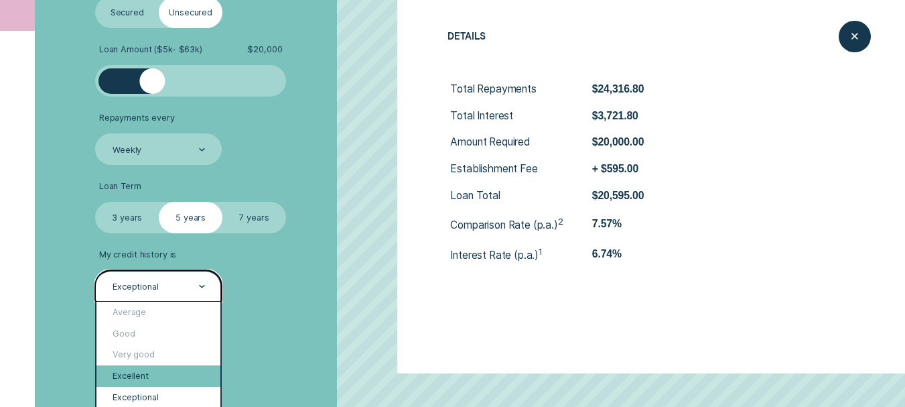
click at [151, 372] on div "Excellent" at bounding box center [158, 375] width 124 height 21
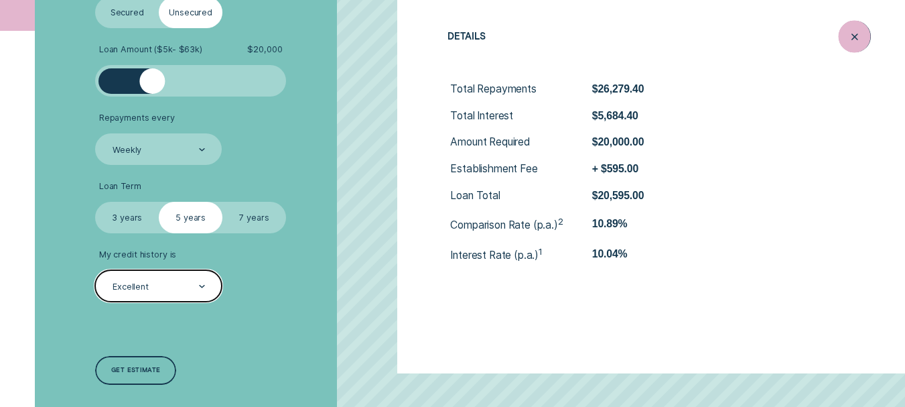
click at [860, 42] on icon "Close loan details" at bounding box center [855, 36] width 16 height 21
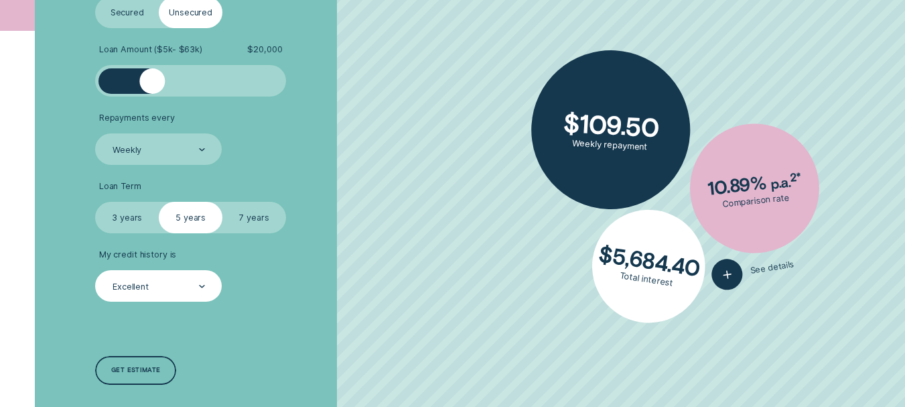
click at [265, 214] on label "7 years" at bounding box center [254, 217] width 64 height 31
click at [222, 202] on input "7 years" at bounding box center [222, 202] width 0 height 0
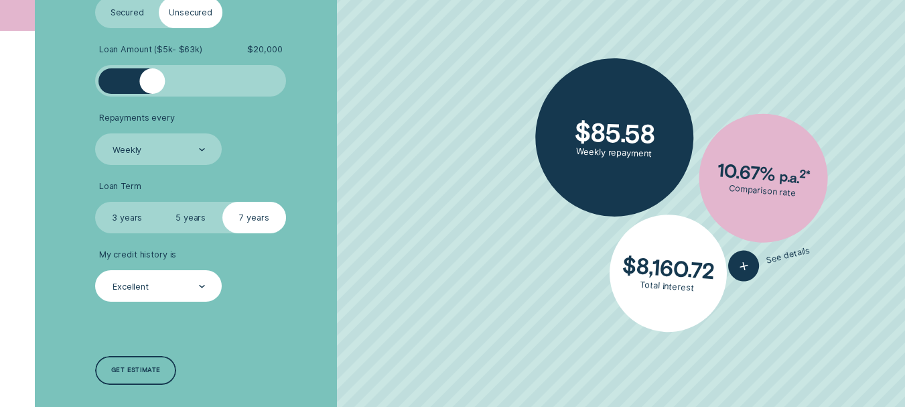
click at [138, 211] on label "3 years" at bounding box center [127, 217] width 64 height 31
click at [95, 202] on input "3 years" at bounding box center [95, 202] width 0 height 0
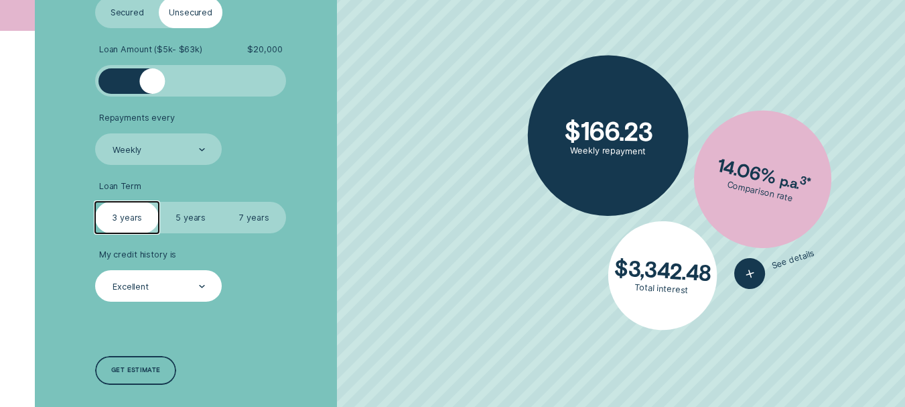
click at [176, 218] on label "5 years" at bounding box center [191, 217] width 64 height 31
click at [159, 202] on input "5 years" at bounding box center [159, 202] width 0 height 0
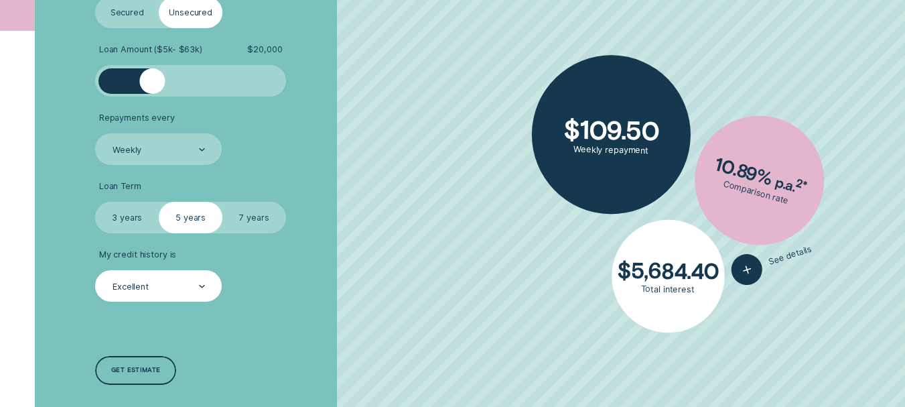
click at [113, 228] on label "3 years" at bounding box center [127, 217] width 64 height 31
click at [95, 202] on input "3 years" at bounding box center [95, 202] width 0 height 0
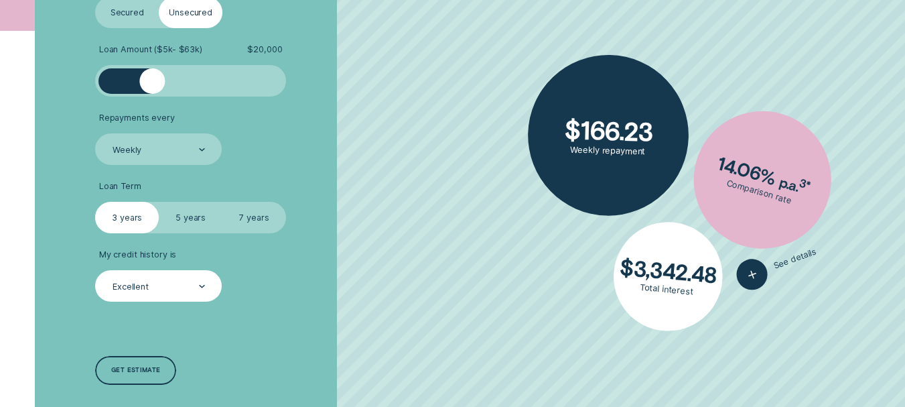
click at [189, 226] on label "5 years" at bounding box center [191, 217] width 64 height 31
click at [159, 202] on input "5 years" at bounding box center [159, 202] width 0 height 0
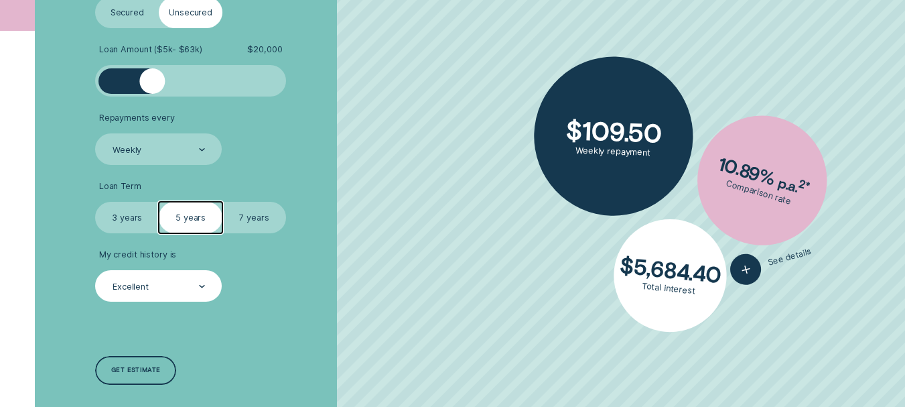
click at [251, 218] on label "7 years" at bounding box center [254, 217] width 64 height 31
click at [222, 202] on input "7 years" at bounding box center [222, 202] width 0 height 0
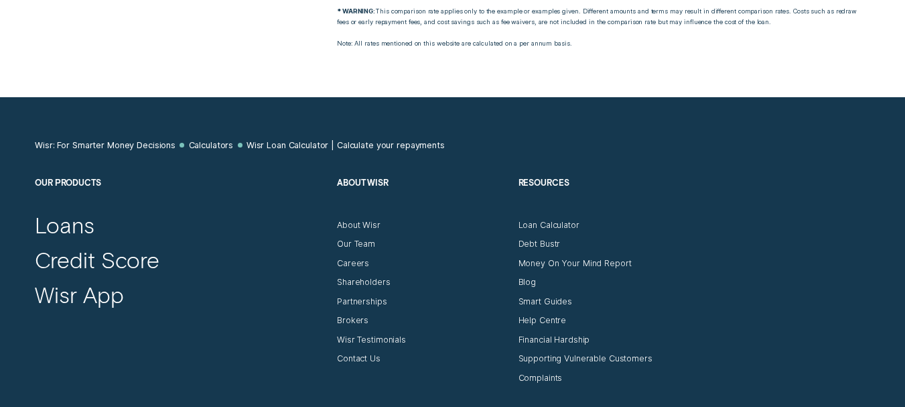
scroll to position [1075, 0]
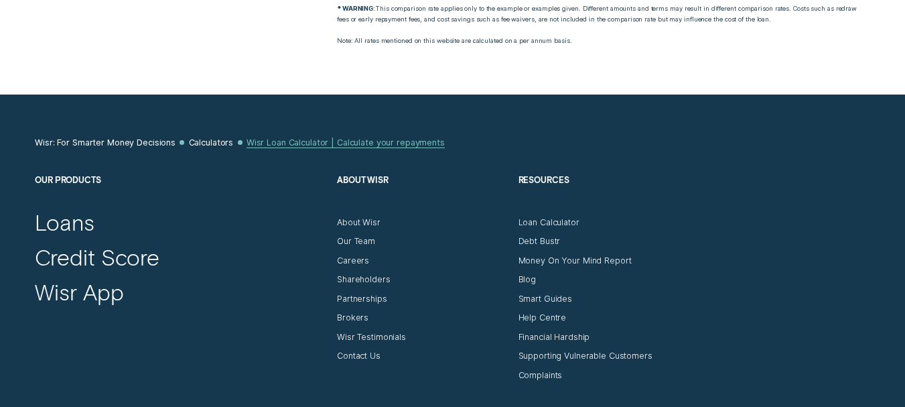
click at [275, 140] on div "Wisr Loan Calculator | Calculate your repayments" at bounding box center [346, 142] width 198 height 11
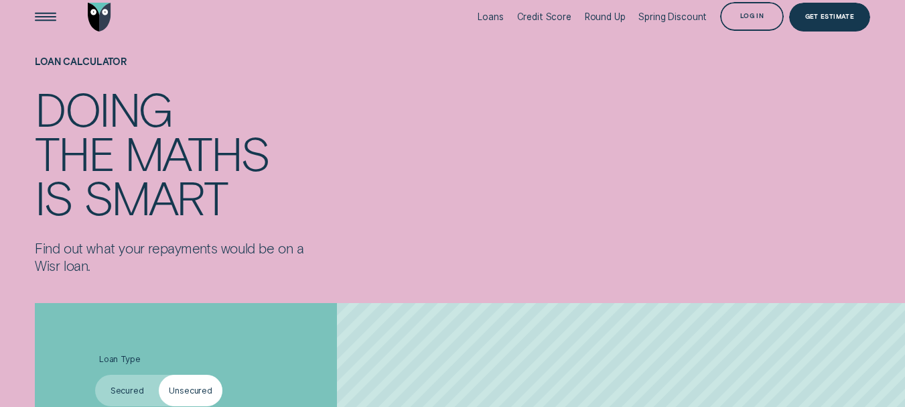
scroll to position [0, 0]
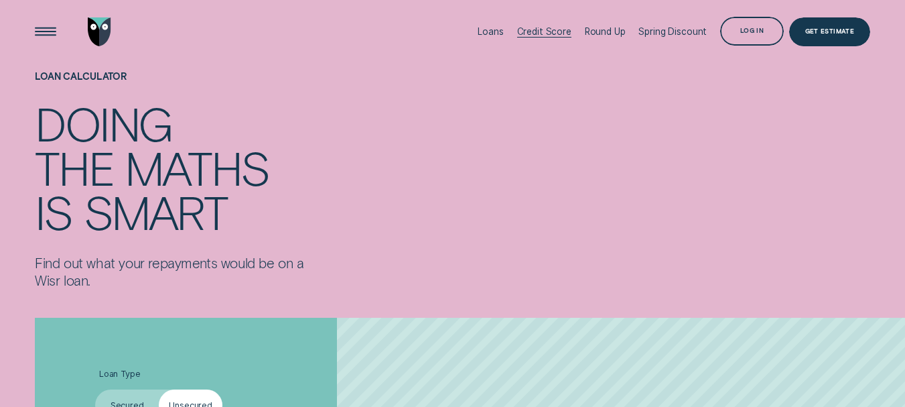
click at [540, 29] on div "Credit Score" at bounding box center [544, 31] width 54 height 11
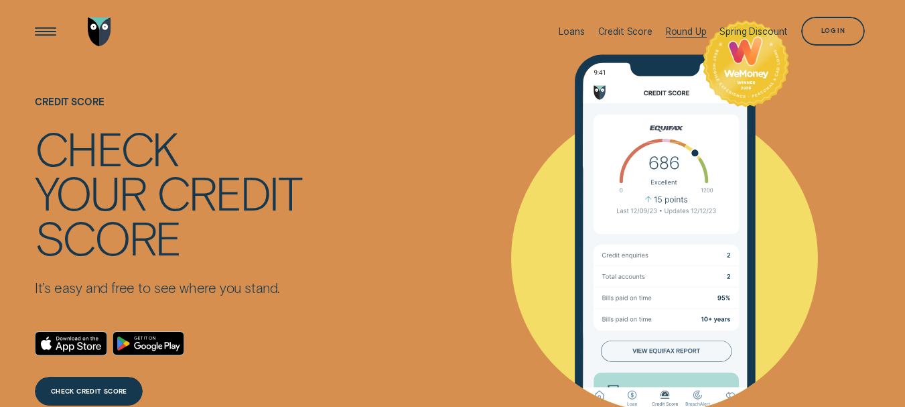
click at [690, 27] on div "Round Up" at bounding box center [686, 31] width 41 height 11
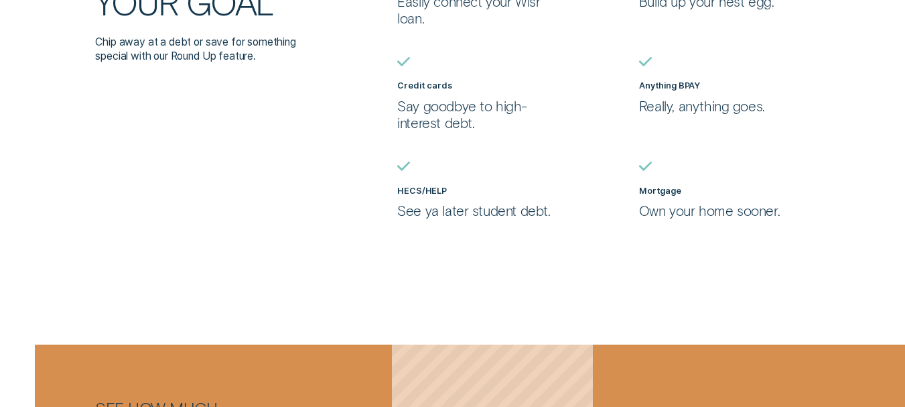
scroll to position [1069, 0]
